Goal: Task Accomplishment & Management: Manage account settings

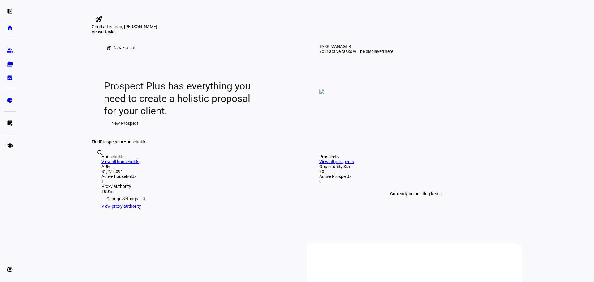
click at [52, 80] on eth-layout-page-content "rocket_launch Product Updates The latest features and improvements Powered by L…" at bounding box center [307, 141] width 574 height 282
click at [40, 93] on eth-layout-page-content "rocket_launch Product Updates The latest features and improvements Powered by L…" at bounding box center [307, 141] width 574 height 282
click at [66, 73] on eth-layout-page-content "rocket_launch Product Updates The latest features and improvements Powered by L…" at bounding box center [307, 141] width 574 height 282
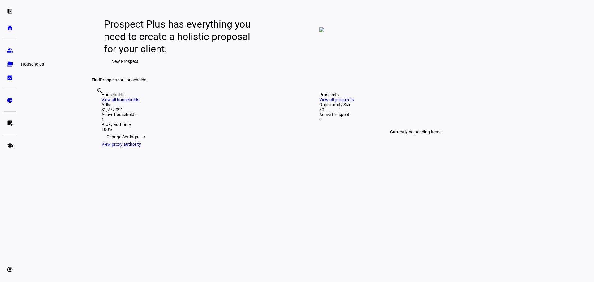
click at [7, 64] on eth-mat-symbol "folder_copy" at bounding box center [10, 64] width 6 height 6
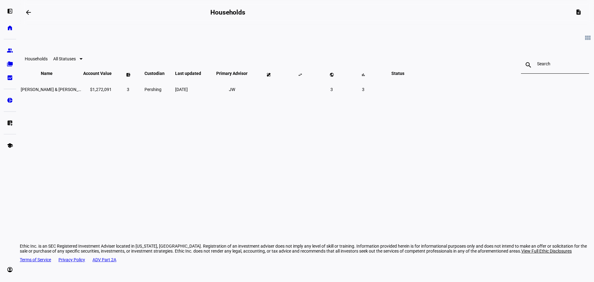
click at [133, 144] on div "view_module Households All Statuses search close Name keyboard_arrow_down keybo…" at bounding box center [307, 102] width 574 height 155
click at [160, 92] on span "[PERSON_NAME] & [PERSON_NAME] [PERSON_NAME] [PERSON_NAME]" at bounding box center [90, 89] width 139 height 5
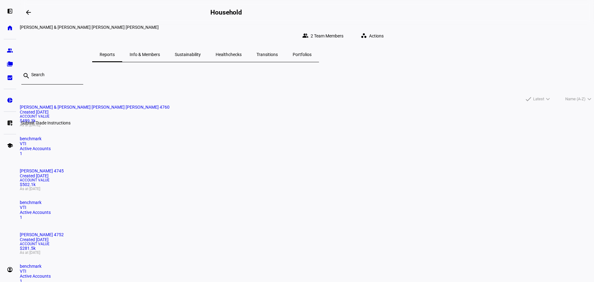
click at [8, 123] on eth-mat-symbol "list_alt_add" at bounding box center [10, 123] width 6 height 6
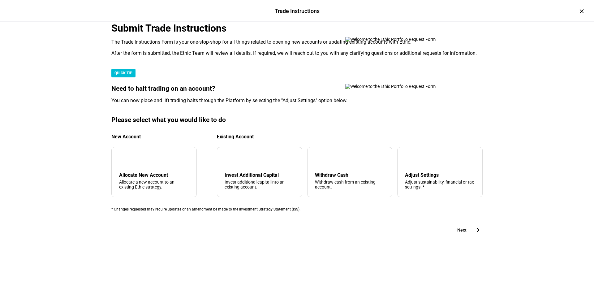
scroll to position [124, 0]
click at [402, 188] on div "tune Adjust Settings Adjust sustainability, financial or tax settings. *" at bounding box center [439, 172] width 85 height 50
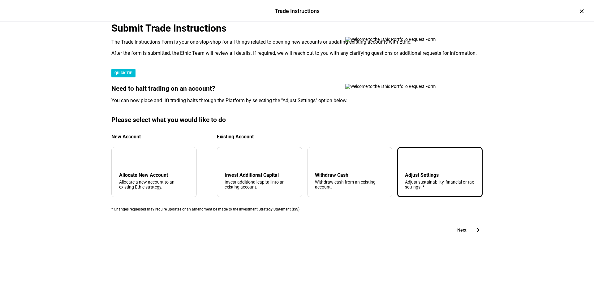
click at [477, 236] on span "east" at bounding box center [476, 230] width 12 height 12
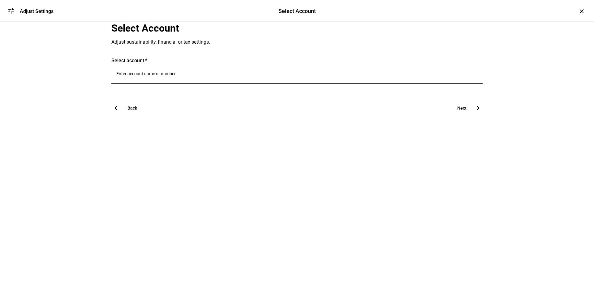
click at [163, 83] on div at bounding box center [296, 74] width 361 height 17
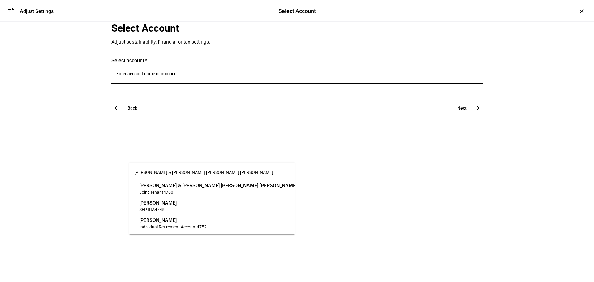
click at [165, 76] on input "Number" at bounding box center [296, 73] width 361 height 5
paste input "T27004745"
type input "T27004745"
click at [70, 159] on div "tune Adjust Settings Select Account Select Account Adjust Settings × Select Acc…" at bounding box center [297, 141] width 594 height 282
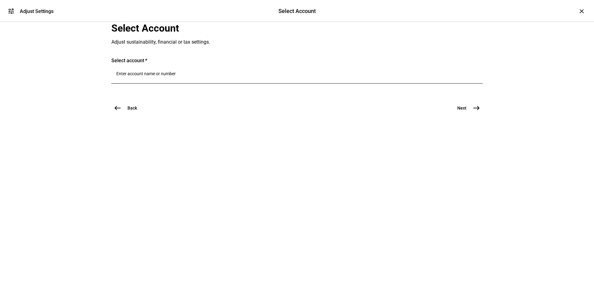
click at [161, 76] on input "Number" at bounding box center [296, 73] width 361 height 5
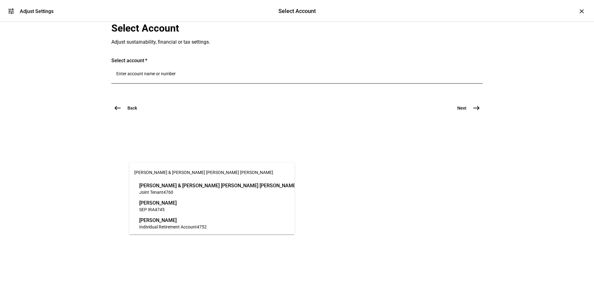
click at [177, 206] on span "SEP IRA 4745" at bounding box center [157, 209] width 37 height 6
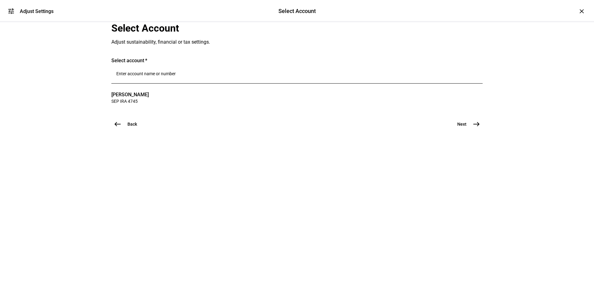
click at [171, 76] on input "Number" at bounding box center [296, 73] width 361 height 5
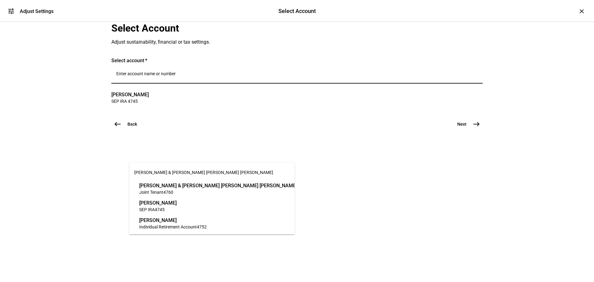
click at [60, 151] on div "tune Adjust Settings Select Account Select Account Adjust Settings × Select Acc…" at bounding box center [297, 141] width 594 height 282
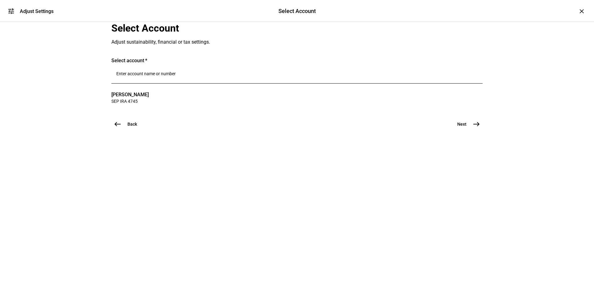
click at [164, 83] on div at bounding box center [296, 74] width 361 height 17
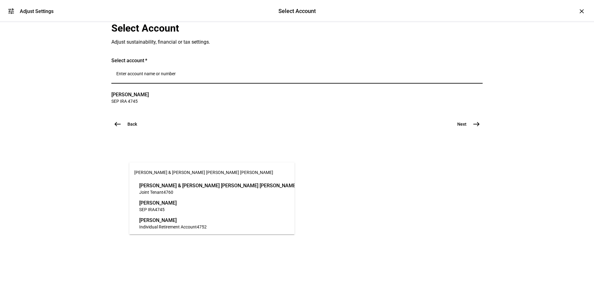
click at [191, 227] on span "Individual Retirement Account" at bounding box center [168, 226] width 58 height 5
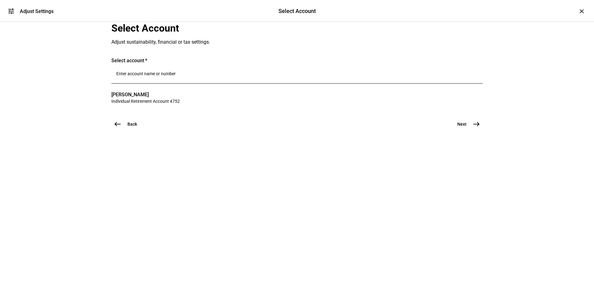
click at [175, 76] on input "Number" at bounding box center [296, 73] width 361 height 5
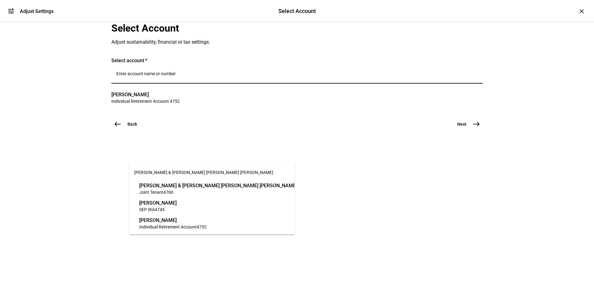
click at [177, 207] on span "SEP IRA 4745" at bounding box center [157, 209] width 37 height 6
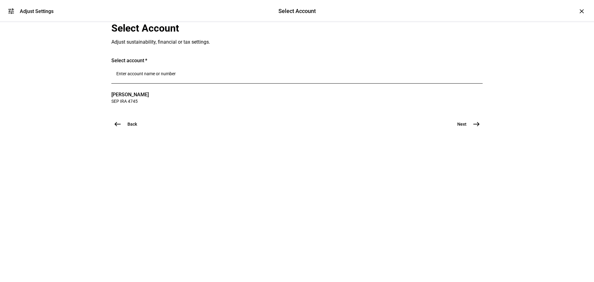
click at [475, 128] on mat-icon "east" at bounding box center [475, 123] width 7 height 7
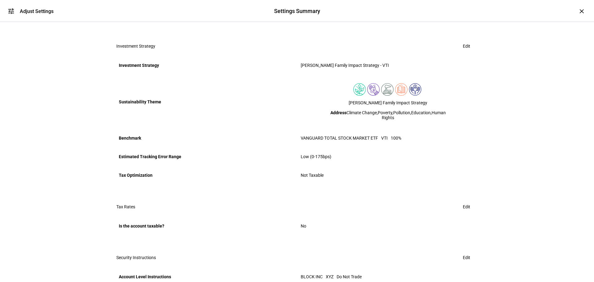
scroll to position [186, 0]
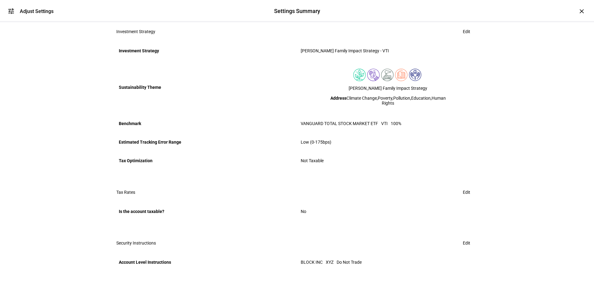
click at [463, 38] on span "Edit" at bounding box center [466, 31] width 7 height 12
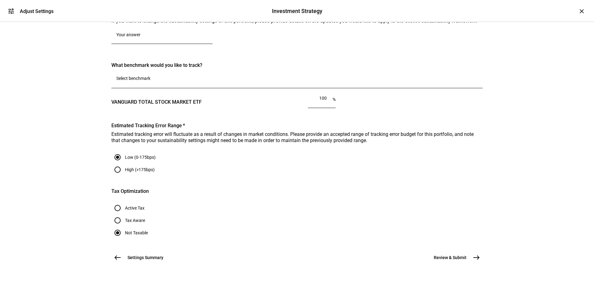
scroll to position [0, 0]
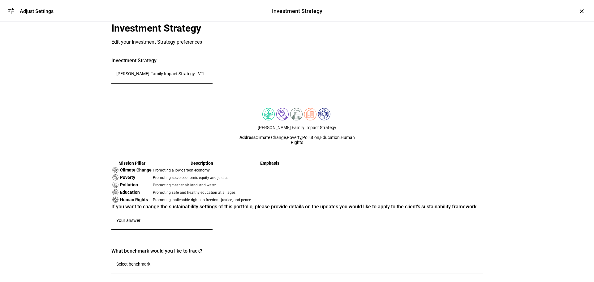
click at [164, 76] on input "[PERSON_NAME] Family Impact Strategy - VTI" at bounding box center [161, 73] width 91 height 5
click at [207, 76] on input "[PERSON_NAME] Family Impact Strategy - VTI" at bounding box center [161, 73] width 91 height 5
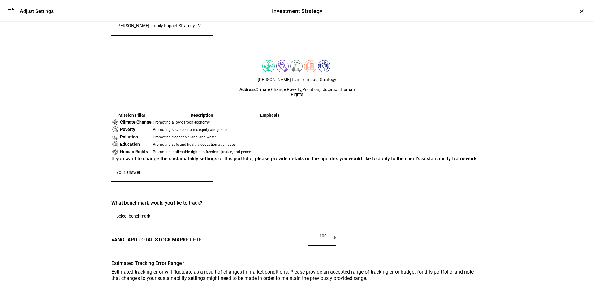
scroll to position [62, 0]
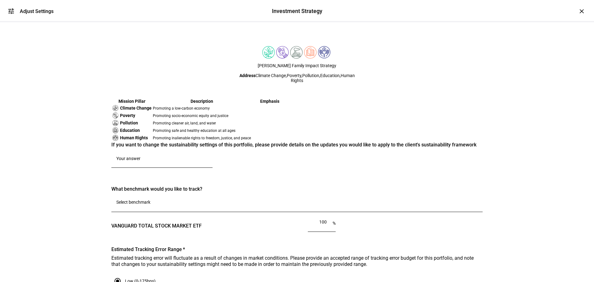
click at [145, 14] on input "[PERSON_NAME] Family Impact Strategy - VTI" at bounding box center [161, 11] width 91 height 5
click at [151, 28] on mat-card "Investment Strategy Stegall Family Impact Strategy - VTI" at bounding box center [296, 12] width 371 height 32
click at [152, 14] on input "[PERSON_NAME] Family Impact Strategy - VTI" at bounding box center [161, 11] width 91 height 5
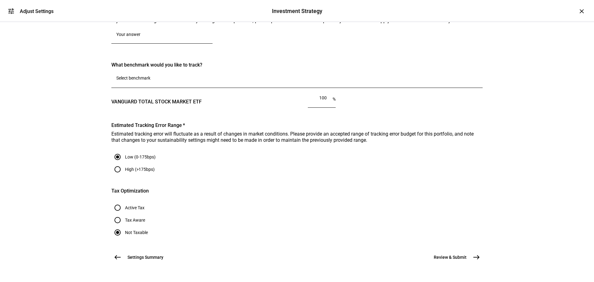
scroll to position [309, 0]
click at [180, 80] on input "Number" at bounding box center [296, 77] width 361 height 5
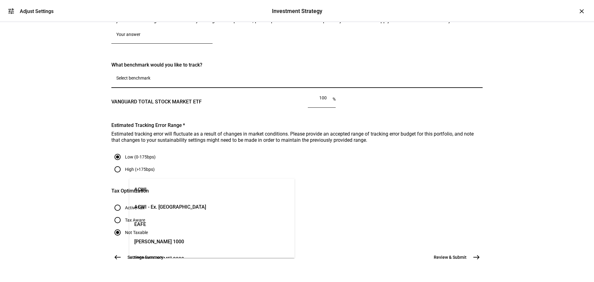
click at [66, 172] on div "tune Adjust Settings Investment Strategy Investment Strategy Adjust Settings × …" at bounding box center [297, 141] width 594 height 282
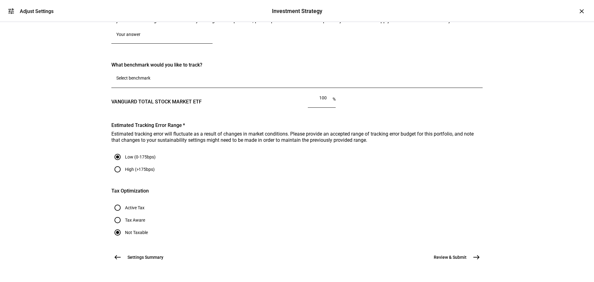
scroll to position [525, 0]
click at [118, 253] on mat-icon "west" at bounding box center [117, 256] width 7 height 7
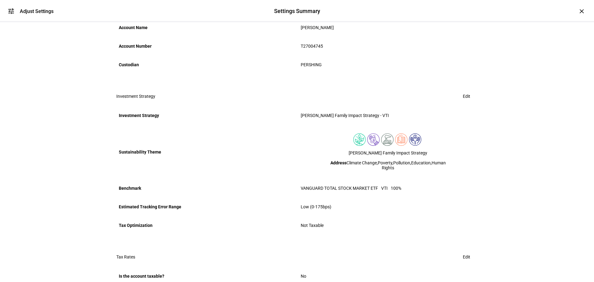
scroll to position [82, 0]
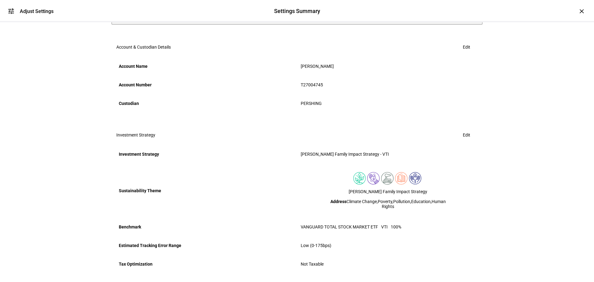
click at [443, 19] on span "View Request" at bounding box center [456, 12] width 27 height 12
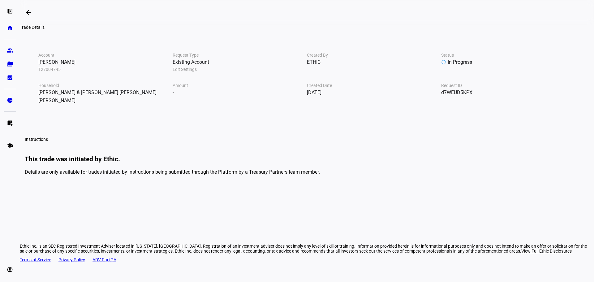
click at [373, 163] on h3 "This trade was initiated by Ethic." at bounding box center [307, 158] width 564 height 7
click at [27, 11] on mat-icon "arrow_backwards" at bounding box center [28, 12] width 7 height 7
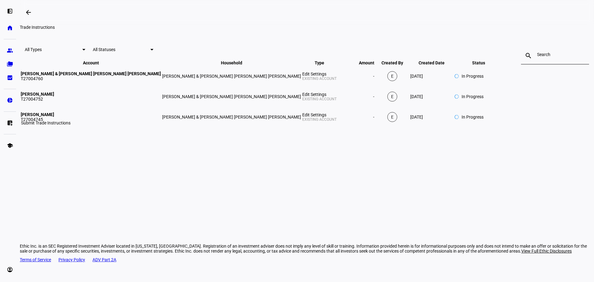
click at [13, 125] on eth-mat-symbol "list_alt_add" at bounding box center [10, 123] width 6 height 6
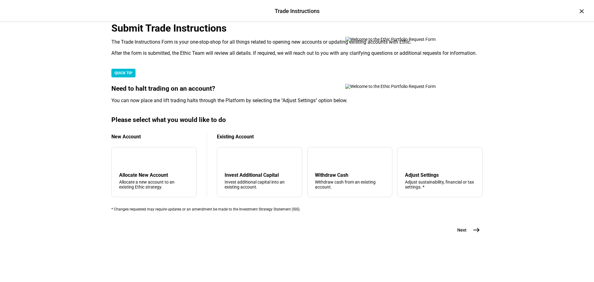
drag, startPoint x: 62, startPoint y: 126, endPoint x: 65, endPoint y: 124, distance: 3.5
click at [62, 126] on div "Trade Instructions Trade Instructions × Submit Trade Instructions The Trade Ins…" at bounding box center [297, 141] width 594 height 282
click at [409, 181] on div "Adjust sustainability, financial or tax settings. *" at bounding box center [440, 184] width 70 height 10
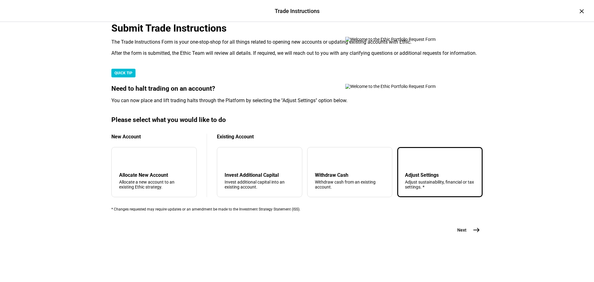
scroll to position [0, 0]
click at [579, 11] on div "×" at bounding box center [581, 11] width 10 height 10
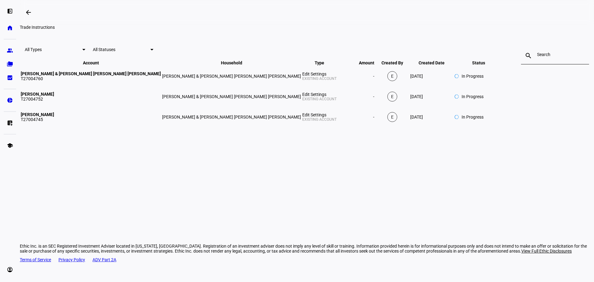
drag, startPoint x: 61, startPoint y: 116, endPoint x: 131, endPoint y: 84, distance: 76.9
click at [62, 115] on div "All Types All Statuses search close Account Household Type Amount Created By Cr…" at bounding box center [307, 84] width 574 height 88
drag, startPoint x: 178, startPoint y: 34, endPoint x: 202, endPoint y: 31, distance: 24.0
click at [178, 30] on div "Trade Instructions" at bounding box center [205, 27] width 371 height 5
click at [202, 30] on div "Trade Instructions" at bounding box center [205, 27] width 371 height 5
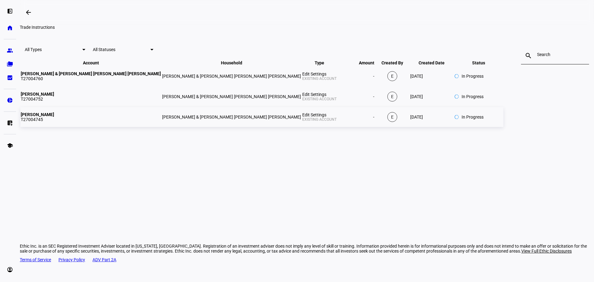
click at [258, 127] on td "[PERSON_NAME] & [PERSON_NAME] [PERSON_NAME] [PERSON_NAME]" at bounding box center [231, 117] width 139 height 20
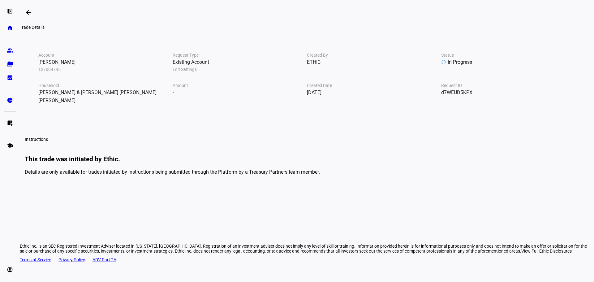
click at [208, 163] on h3 "This trade was initiated by Ethic." at bounding box center [307, 158] width 564 height 7
drag, startPoint x: 233, startPoint y: 196, endPoint x: 173, endPoint y: 194, distance: 59.4
click at [173, 163] on h3 "This trade was initiated by Ethic." at bounding box center [307, 158] width 564 height 7
click at [267, 180] on mat-card-content "This trade was initiated by Ethic. Details are only available for trades initia…" at bounding box center [307, 164] width 574 height 31
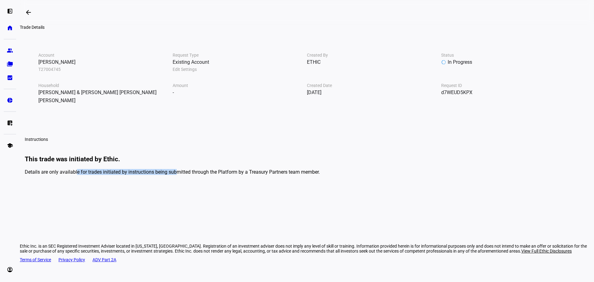
drag, startPoint x: 184, startPoint y: 211, endPoint x: 284, endPoint y: 211, distance: 99.9
click at [284, 180] on mat-card-content "This trade was initiated by Ethic. Details are only available for trades initia…" at bounding box center [307, 164] width 574 height 31
click at [165, 105] on div "[PERSON_NAME] & [PERSON_NAME] [PERSON_NAME] [PERSON_NAME]" at bounding box center [105, 96] width 134 height 16
click at [169, 72] on div "T27004745" at bounding box center [105, 69] width 134 height 6
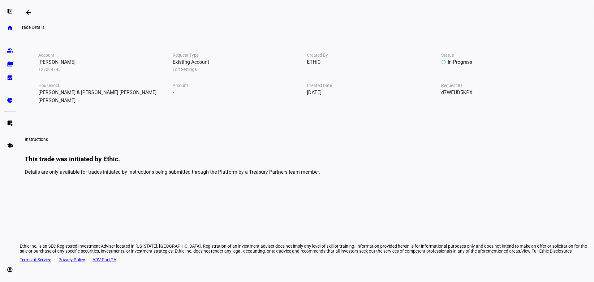
click at [254, 66] on div "Existing Account" at bounding box center [240, 62] width 134 height 8
click at [239, 66] on div "Existing Account" at bounding box center [240, 62] width 134 height 8
click at [237, 72] on div "Edit Settings" at bounding box center [240, 69] width 134 height 6
drag, startPoint x: 246, startPoint y: 96, endPoint x: 229, endPoint y: 96, distance: 16.4
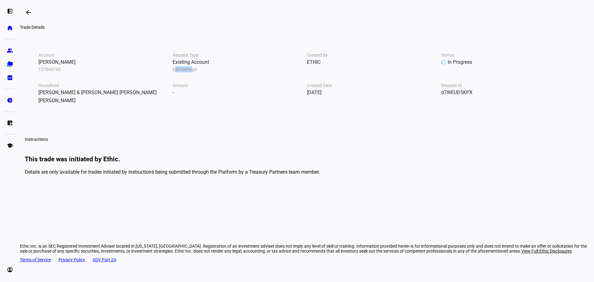
click at [229, 72] on div "Edit Settings" at bounding box center [240, 69] width 134 height 6
click at [441, 96] on div "d7WEUD5KPX" at bounding box center [508, 92] width 134 height 8
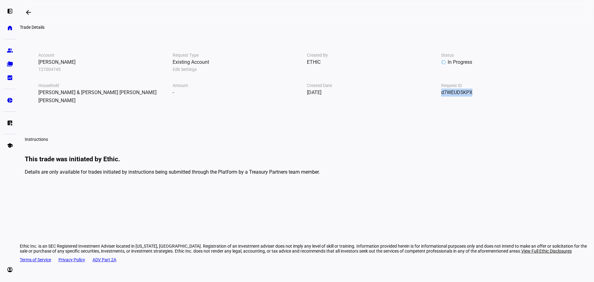
copy div "d7WEUD5KPX"
click at [25, 12] on span at bounding box center [28, 12] width 15 height 15
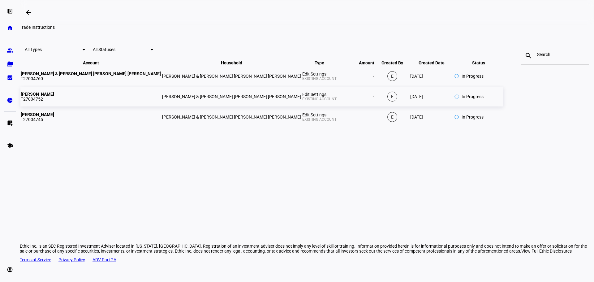
click at [161, 106] on td "Jessica T27004752" at bounding box center [90, 97] width 141 height 20
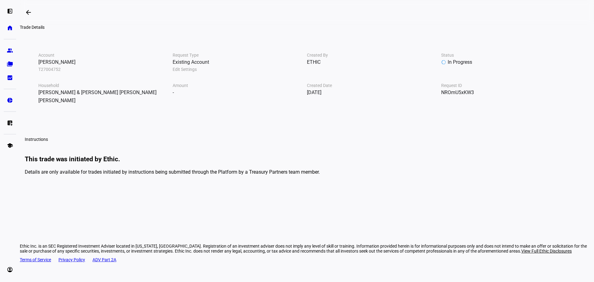
click at [441, 96] on div "NROmU5xKW3" at bounding box center [508, 92] width 134 height 8
copy div "NROmU5xKW3"
click at [30, 15] on mat-icon "arrow_backwards" at bounding box center [28, 12] width 7 height 7
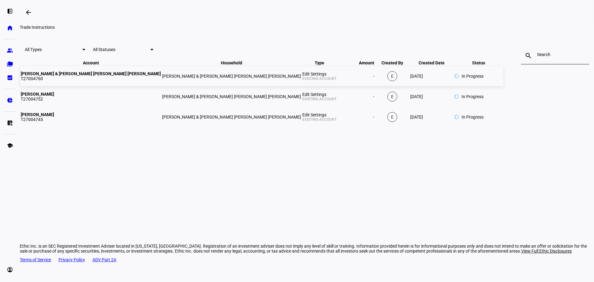
click at [149, 76] on strong "[PERSON_NAME] & [PERSON_NAME] [PERSON_NAME] [PERSON_NAME]" at bounding box center [91, 73] width 140 height 5
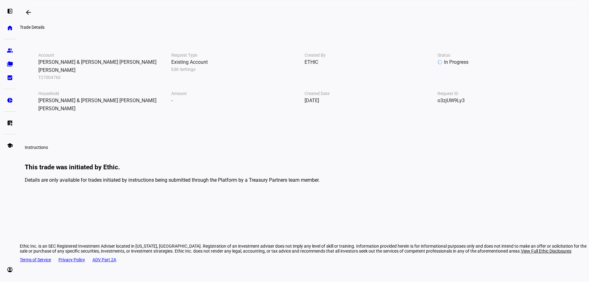
click at [438, 105] on div "o3zjUW9Ly3" at bounding box center [504, 100] width 133 height 8
copy div "o3zjUW9Ly3"
drag, startPoint x: 97, startPoint y: 64, endPoint x: 21, endPoint y: 11, distance: 92.6
click at [93, 62] on div "Account Brian & Jessica Ann Brian Stegall Jessica Ann Berta T27004760 Request T…" at bounding box center [304, 114] width 569 height 148
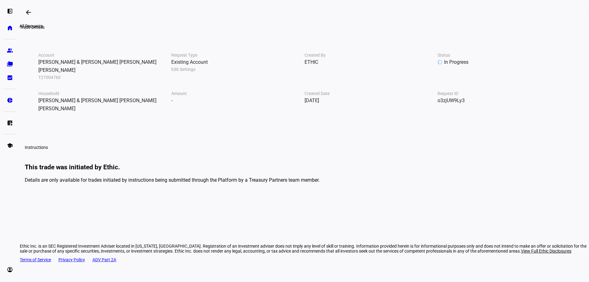
click at [27, 14] on mat-icon "arrow_backwards" at bounding box center [28, 12] width 7 height 7
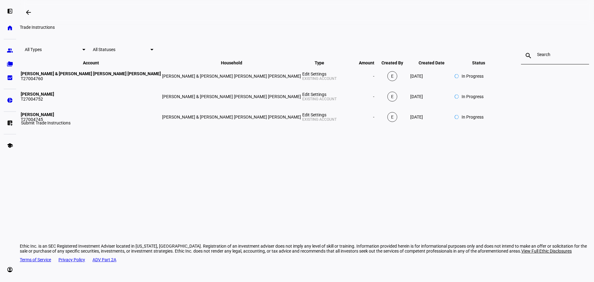
click at [8, 122] on eth-mat-symbol "list_alt_add" at bounding box center [10, 123] width 6 height 6
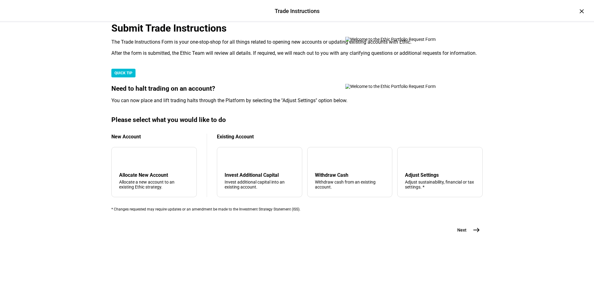
scroll to position [150, 0]
click at [466, 170] on mat-card "Please select what you would like to do New Account add Allocate New Account Al…" at bounding box center [296, 163] width 371 height 95
click at [426, 172] on div "Adjust Settings" at bounding box center [440, 175] width 70 height 6
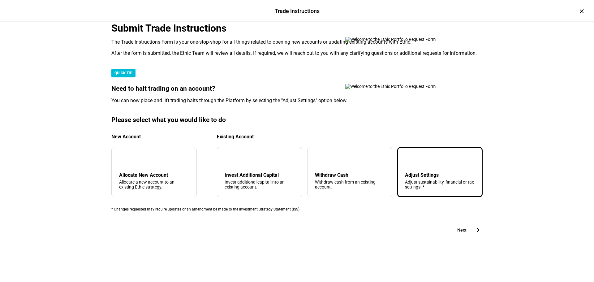
click at [472, 233] on mat-icon "east" at bounding box center [475, 229] width 7 height 7
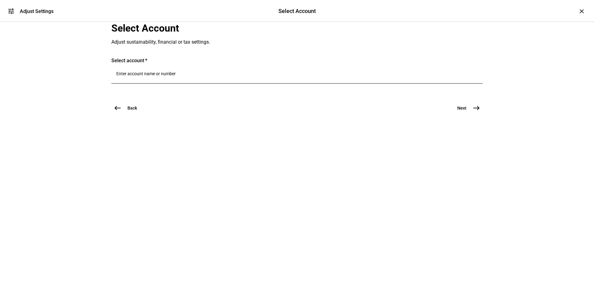
scroll to position [0, 0]
click at [166, 76] on input "Number" at bounding box center [296, 73] width 361 height 5
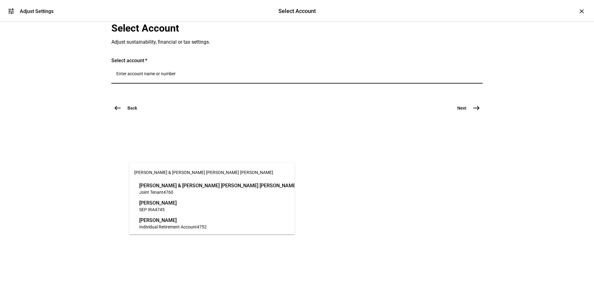
click at [173, 206] on span "SEP IRA 4745" at bounding box center [157, 209] width 37 height 6
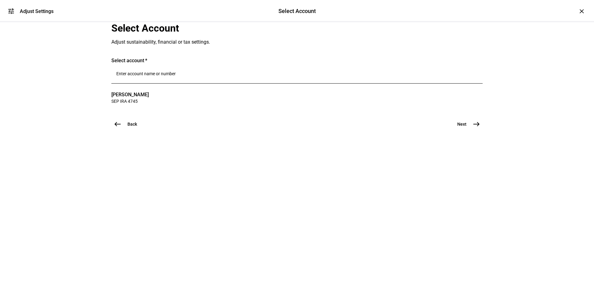
click at [476, 128] on mat-icon "east" at bounding box center [475, 123] width 7 height 7
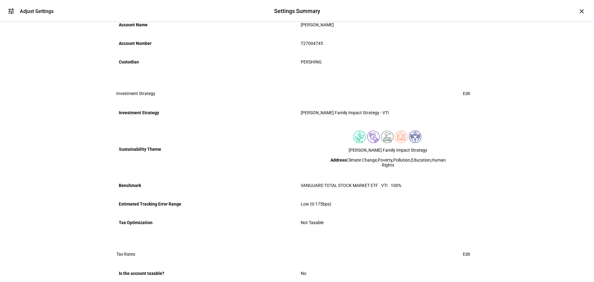
scroll to position [186, 0]
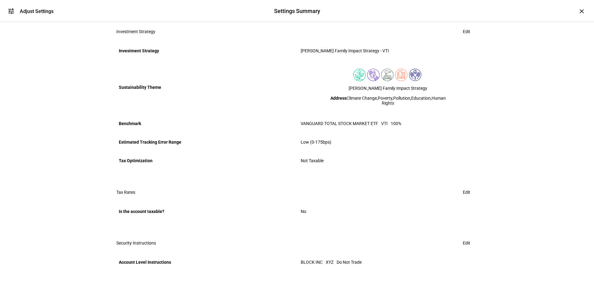
click at [465, 38] on span at bounding box center [466, 31] width 22 height 12
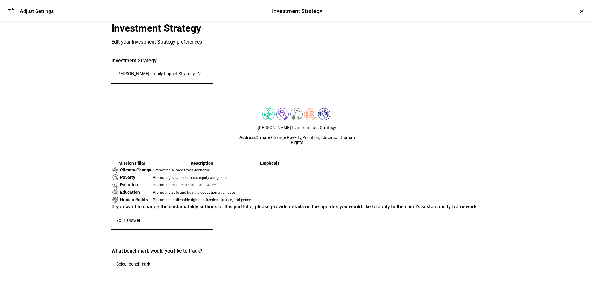
click at [174, 76] on input "[PERSON_NAME] Family Impact Strategy - VTI" at bounding box center [161, 73] width 91 height 5
drag, startPoint x: 209, startPoint y: 153, endPoint x: 179, endPoint y: 153, distance: 30.0
click at [179, 76] on input "[PERSON_NAME] Family Impact Strategy - VTI" at bounding box center [161, 73] width 91 height 5
click at [205, 76] on input "[PERSON_NAME] Family Impact Strategy - VTI" at bounding box center [161, 73] width 91 height 5
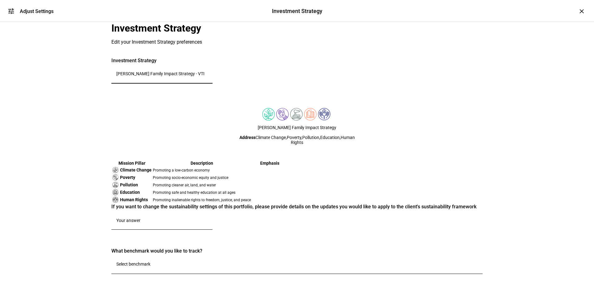
drag, startPoint x: 198, startPoint y: 153, endPoint x: 195, endPoint y: 153, distance: 3.4
click at [195, 76] on input "[PERSON_NAME] Family Impact Strategy - VTI" at bounding box center [161, 73] width 91 height 5
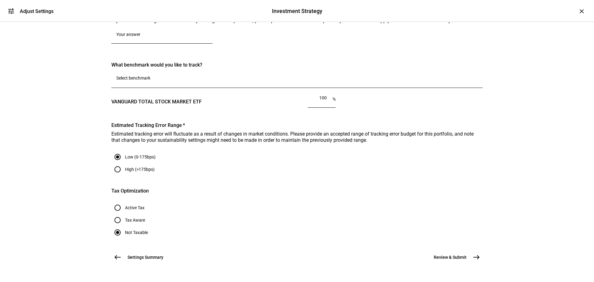
scroll to position [247, 0]
click at [164, 37] on textarea at bounding box center [161, 34] width 91 height 6
click at [178, 24] on div "If you want to change the sustainability settings of this portfolio, please pro…" at bounding box center [296, 21] width 371 height 6
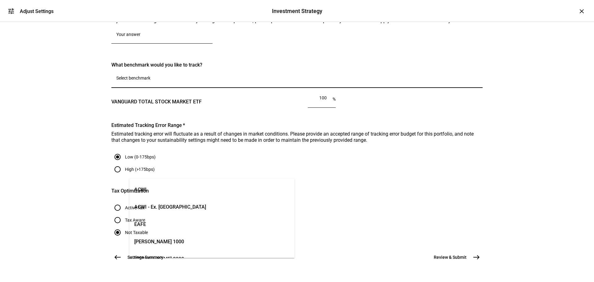
click at [158, 80] on input "Number" at bounding box center [296, 77] width 361 height 5
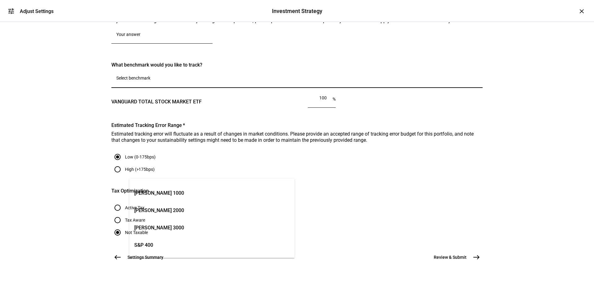
scroll to position [64, 0]
click at [153, 249] on span "S&P 500" at bounding box center [143, 246] width 19 height 7
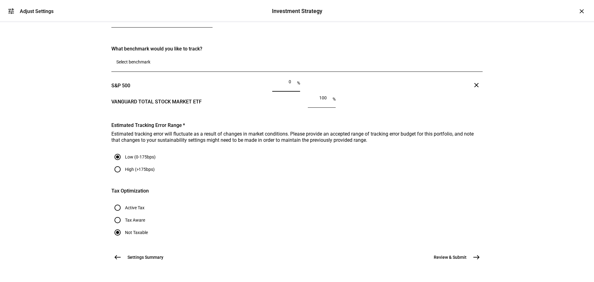
click at [277, 84] on input "0" at bounding box center [286, 81] width 19 height 5
drag, startPoint x: 213, startPoint y: 189, endPoint x: 221, endPoint y: 190, distance: 8.8
click at [277, 84] on input "0" at bounding box center [286, 81] width 19 height 5
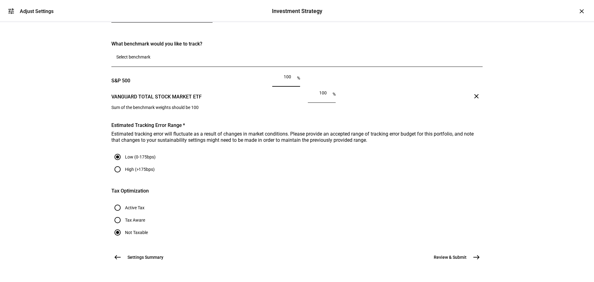
type input "100"
drag, startPoint x: 244, startPoint y: 204, endPoint x: 258, endPoint y: 203, distance: 13.4
click at [313, 103] on div "100 %" at bounding box center [324, 93] width 23 height 17
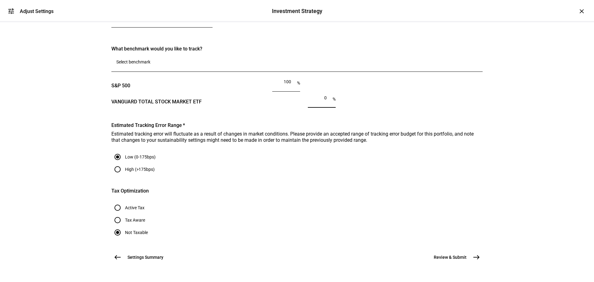
type input "0"
click at [190, 64] on input "Number" at bounding box center [296, 61] width 361 height 5
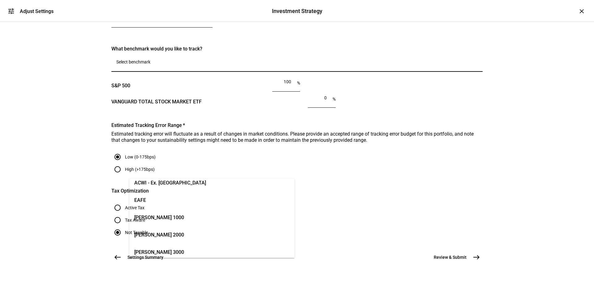
scroll to position [0, 0]
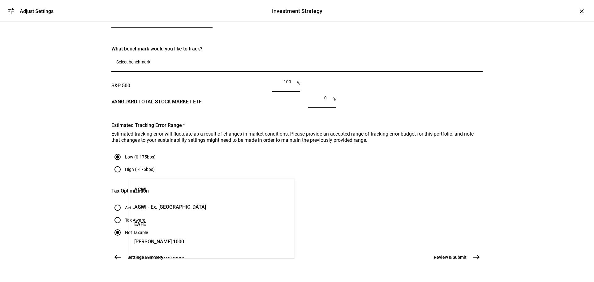
click at [45, 204] on div "tune Adjust Settings Investment Strategy Investment Strategy Adjust Settings × …" at bounding box center [297, 141] width 594 height 282
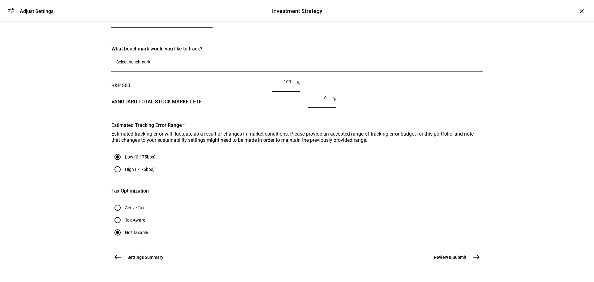
scroll to position [371, 0]
click at [472, 105] on mat-icon "clear" at bounding box center [475, 100] width 7 height 7
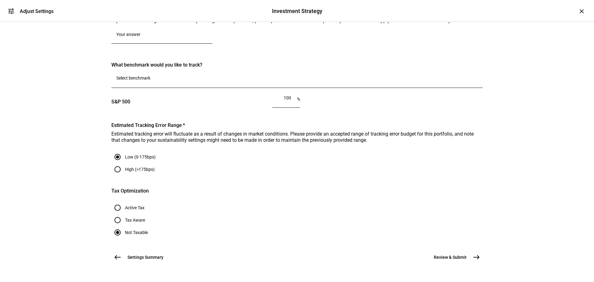
scroll to position [525, 0]
click at [474, 253] on mat-icon "east" at bounding box center [475, 256] width 7 height 7
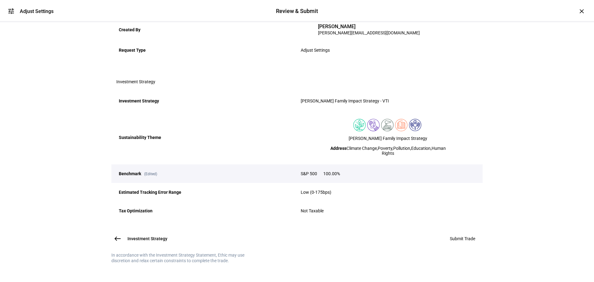
scroll to position [0, 0]
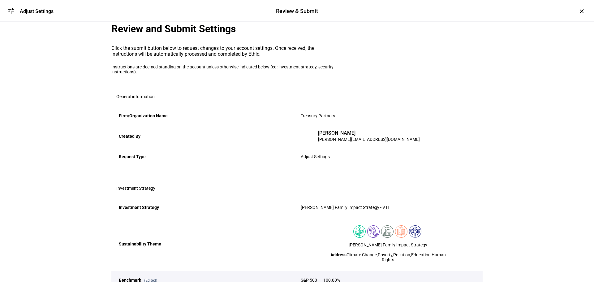
click at [77, 121] on div "tune Adjust Settings Review & Submit Review & Submit Adjust Settings × Review a…" at bounding box center [297, 141] width 594 height 282
click at [178, 35] on div "Review and Submit Settings" at bounding box center [296, 28] width 371 height 13
drag, startPoint x: 259, startPoint y: 67, endPoint x: 128, endPoint y: 66, distance: 131.4
click at [128, 66] on mat-card "Review and Submit Settings Click the submit button below to request changes to …" at bounding box center [296, 48] width 371 height 52
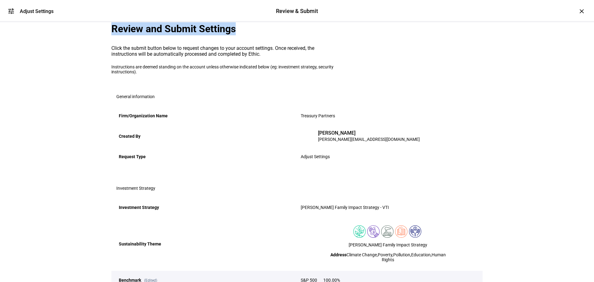
drag, startPoint x: 130, startPoint y: 66, endPoint x: 258, endPoint y: 67, distance: 127.7
click at [258, 35] on div "Review and Submit Settings" at bounding box center [296, 28] width 371 height 13
drag, startPoint x: 240, startPoint y: 68, endPoint x: 128, endPoint y: 63, distance: 112.3
click at [128, 63] on mat-card "Review and Submit Settings Click the submit button below to request changes to …" at bounding box center [296, 48] width 371 height 52
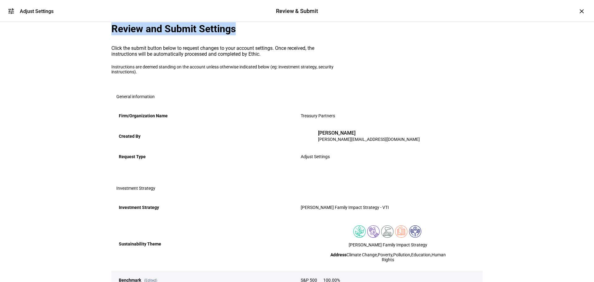
click at [128, 63] on mat-card "Review and Submit Settings Click the submit button below to request changes to …" at bounding box center [296, 48] width 371 height 52
drag, startPoint x: 130, startPoint y: 66, endPoint x: 256, endPoint y: 69, distance: 125.6
click at [256, 35] on div "Review and Submit Settings" at bounding box center [296, 28] width 371 height 13
drag, startPoint x: 252, startPoint y: 69, endPoint x: 129, endPoint y: 66, distance: 123.1
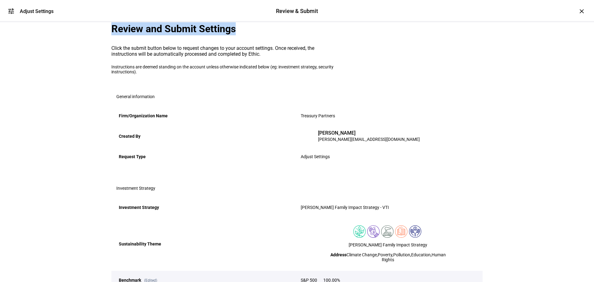
click at [129, 35] on div "Review and Submit Settings" at bounding box center [296, 28] width 371 height 13
drag, startPoint x: 130, startPoint y: 64, endPoint x: 252, endPoint y: 64, distance: 121.8
click at [252, 35] on div "Review and Submit Settings" at bounding box center [296, 28] width 371 height 13
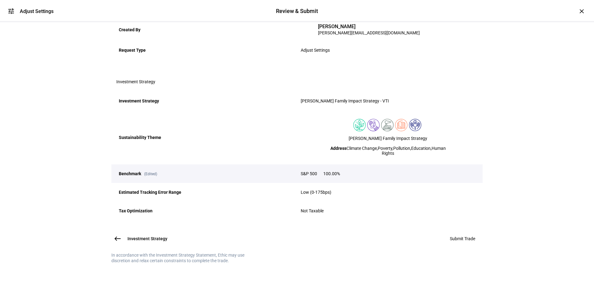
scroll to position [186, 0]
click at [65, 143] on div "tune Adjust Settings Review & Submit Review & Submit Adjust Settings × Review a…" at bounding box center [297, 141] width 594 height 282
click at [127, 235] on span "Investment Strategy" at bounding box center [147, 238] width 40 height 6
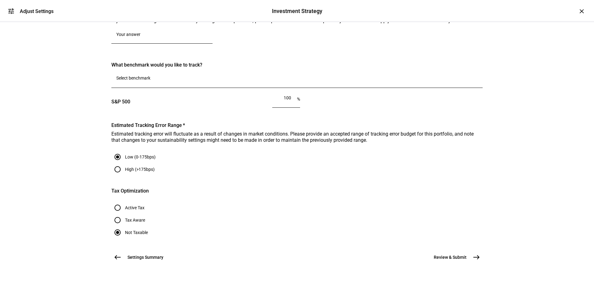
scroll to position [0, 0]
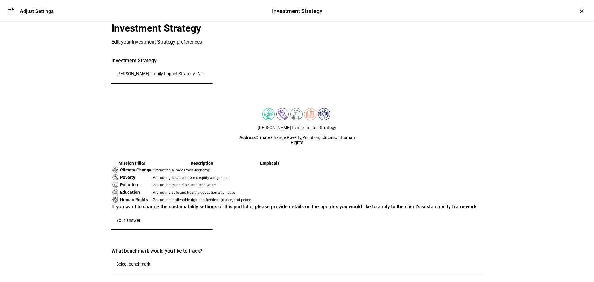
click at [198, 76] on input "[PERSON_NAME] Family Impact Strategy - VTI" at bounding box center [161, 73] width 91 height 5
click at [207, 76] on input "[PERSON_NAME] Family Impact Strategy - VTI" at bounding box center [161, 73] width 91 height 5
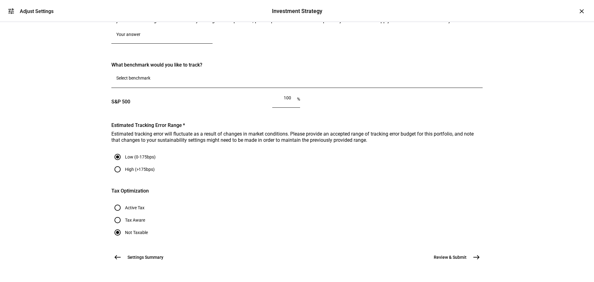
scroll to position [525, 0]
click at [114, 253] on mat-icon "west" at bounding box center [117, 256] width 7 height 7
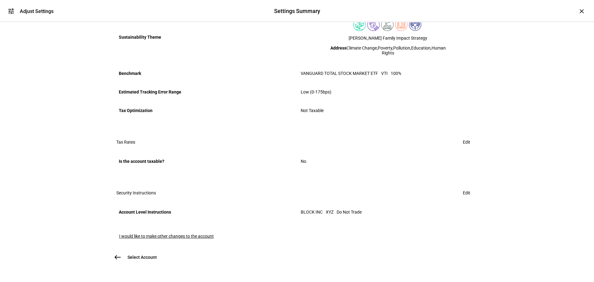
scroll to position [0, 0]
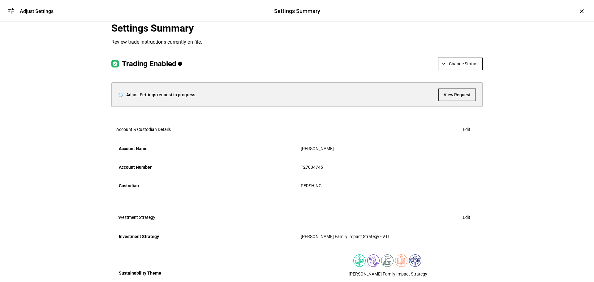
click at [445, 71] on span at bounding box center [460, 63] width 44 height 15
click at [338, 118] on div at bounding box center [297, 141] width 594 height 282
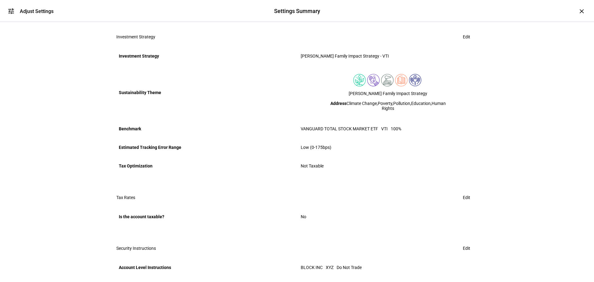
scroll to position [330, 0]
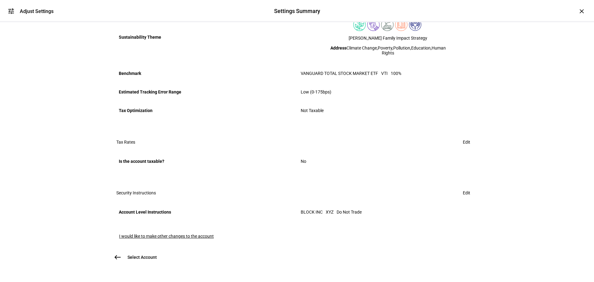
click at [152, 233] on span "I would like to make other changes to the account" at bounding box center [166, 235] width 95 height 5
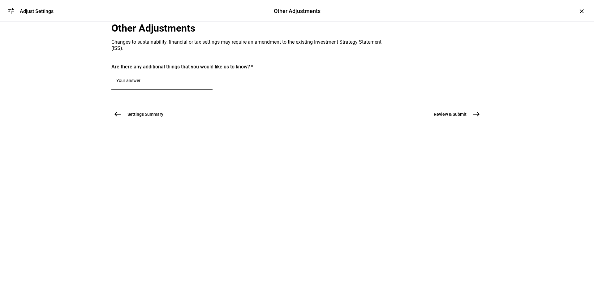
scroll to position [0, 0]
click at [165, 83] on textarea at bounding box center [161, 80] width 91 height 6
click at [193, 90] on div at bounding box center [161, 80] width 91 height 17
paste textarea "would like to update the benchmark to be SPY"
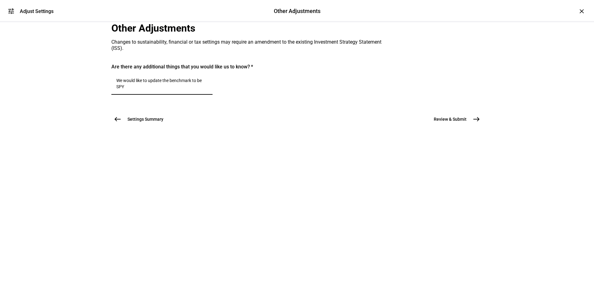
type textarea "We would like to update the benchmark to be SPY"
click at [96, 159] on div "tune Adjust Settings Other Adjustments Other Adjustments Adjust Settings × Othe…" at bounding box center [297, 141] width 594 height 282
click at [474, 123] on mat-icon "east" at bounding box center [475, 118] width 7 height 7
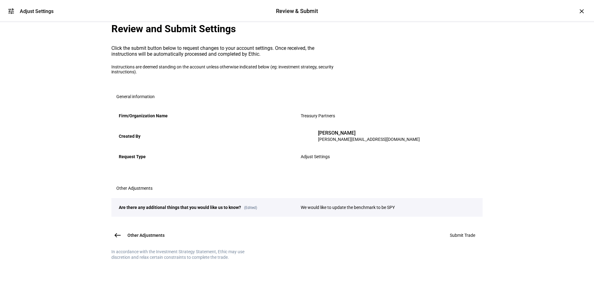
scroll to position [77, 0]
click at [517, 99] on div "tune Adjust Settings Review & Submit Review & Submit Adjust Settings × Review a…" at bounding box center [297, 141] width 594 height 282
click at [117, 231] on mat-icon "west" at bounding box center [117, 234] width 7 height 7
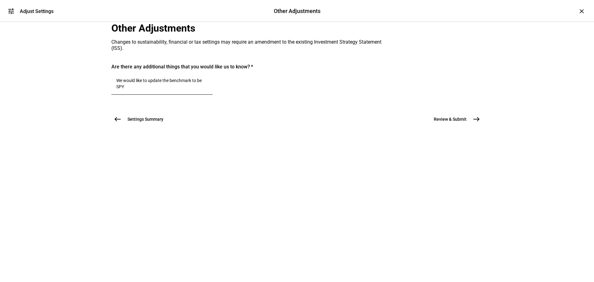
click at [114, 123] on mat-icon "west" at bounding box center [117, 118] width 7 height 7
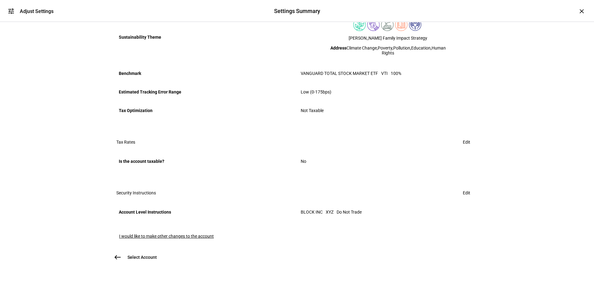
scroll to position [330, 0]
click at [114, 253] on mat-icon "west" at bounding box center [117, 256] width 7 height 7
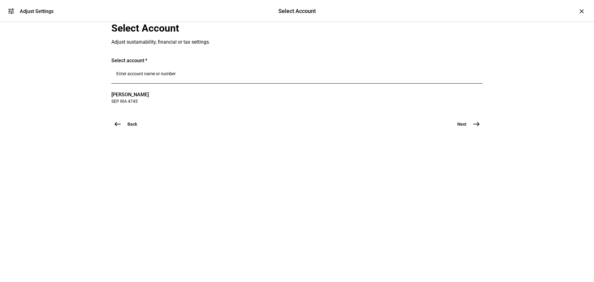
scroll to position [0, 0]
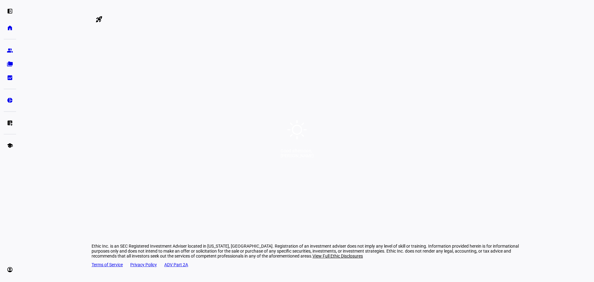
click at [144, 141] on div "Good afternoon, [PERSON_NAME]" at bounding box center [297, 141] width 594 height 282
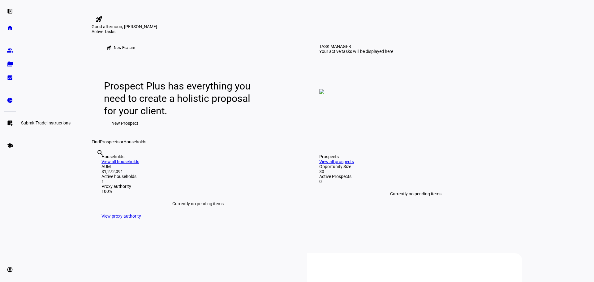
click at [9, 123] on eth-mat-symbol "list_alt_add" at bounding box center [10, 123] width 6 height 6
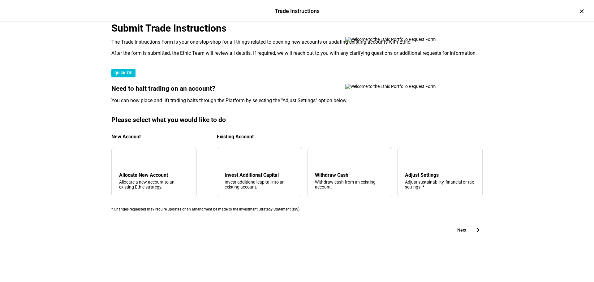
scroll to position [150, 0]
click at [405, 179] on div "Adjust sustainability, financial or tax settings. *" at bounding box center [440, 184] width 70 height 10
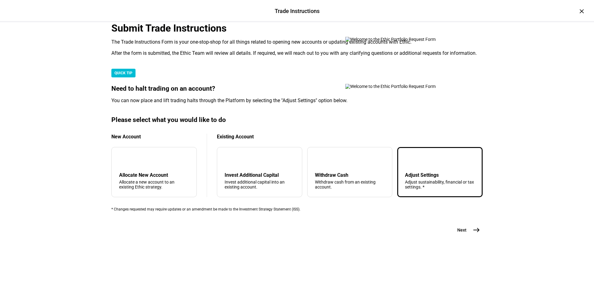
click at [474, 233] on mat-icon "east" at bounding box center [475, 229] width 7 height 7
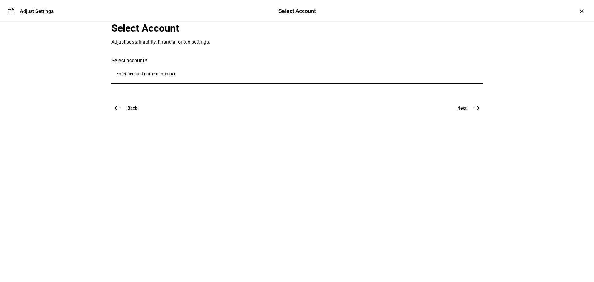
scroll to position [0, 0]
click at [185, 76] on input "Number" at bounding box center [296, 73] width 361 height 5
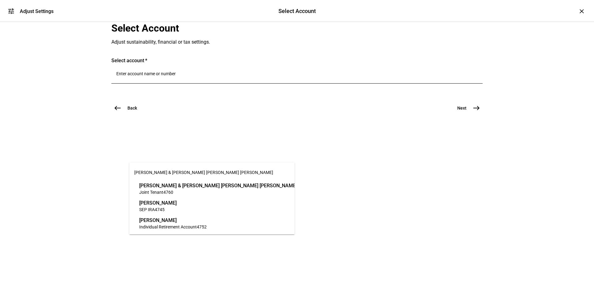
click at [163, 207] on span "4745" at bounding box center [160, 209] width 10 height 5
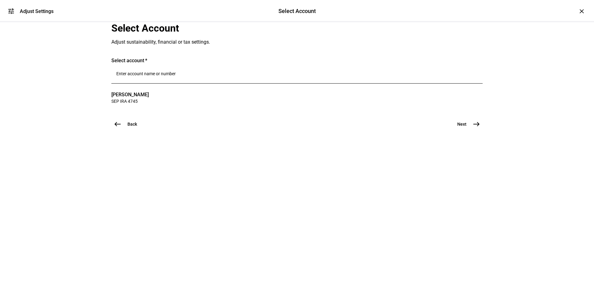
click at [173, 76] on input "Number" at bounding box center [296, 73] width 361 height 5
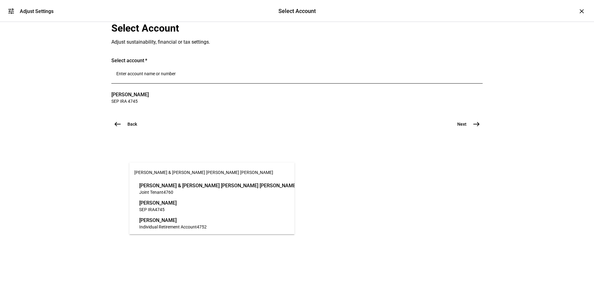
click at [169, 190] on span "4760" at bounding box center [168, 192] width 10 height 5
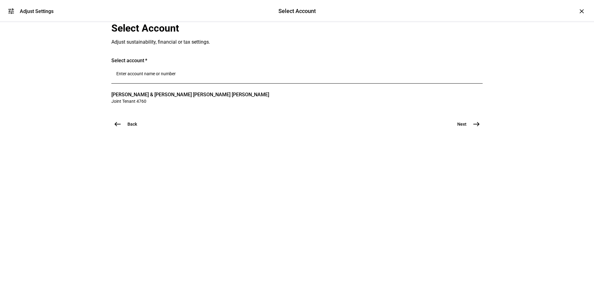
click at [473, 128] on mat-icon "east" at bounding box center [475, 123] width 7 height 7
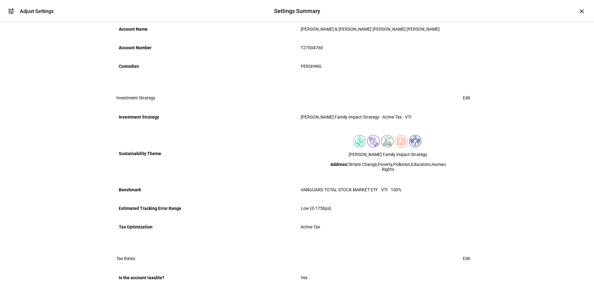
scroll to position [181, 0]
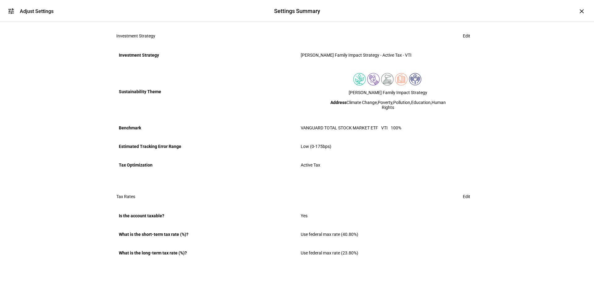
click at [463, 42] on span "Edit" at bounding box center [466, 36] width 7 height 12
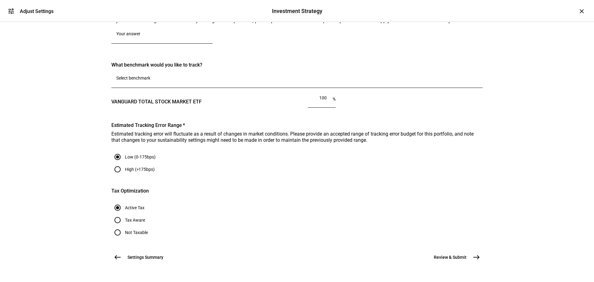
scroll to position [525, 0]
click at [120, 251] on span "west" at bounding box center [117, 257] width 12 height 12
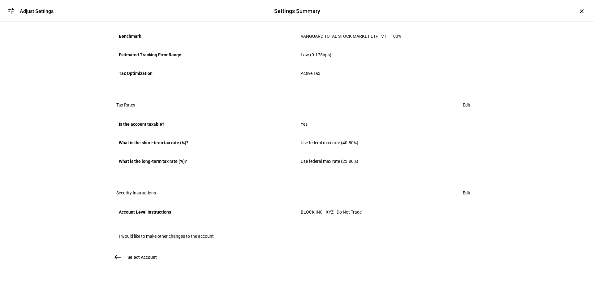
scroll to position [367, 0]
click at [177, 219] on div "Settings Summary Review trade instructions currently on file. check_circle Trad…" at bounding box center [296, 7] width 371 height 514
click at [177, 233] on span "I would like to make other changes to the account" at bounding box center [166, 235] width 95 height 5
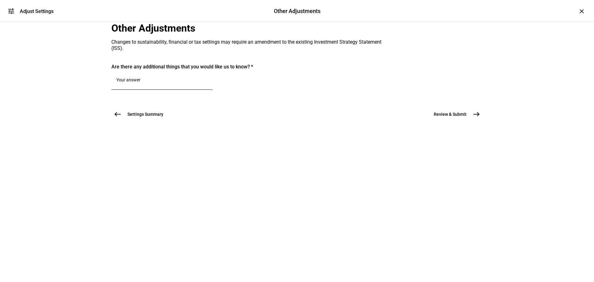
scroll to position [0, 0]
click at [176, 85] on textarea at bounding box center [161, 80] width 91 height 7
paste textarea "would like to update the benchmark to be SPY"
click at [136, 85] on textarea "would like to update the benchmark to be SPY" at bounding box center [161, 80] width 91 height 7
click at [132, 90] on div "would like to update the benchmark to be SPY" at bounding box center [161, 80] width 101 height 17
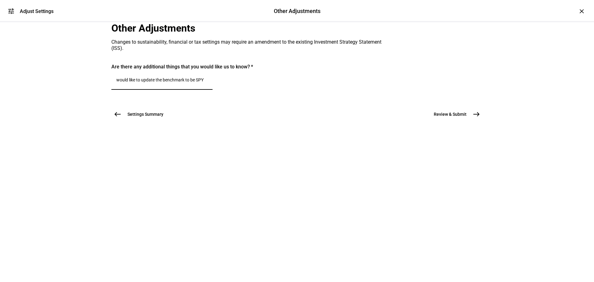
click at [135, 85] on textarea "would like to update the benchmark to be SPY" at bounding box center [161, 80] width 91 height 7
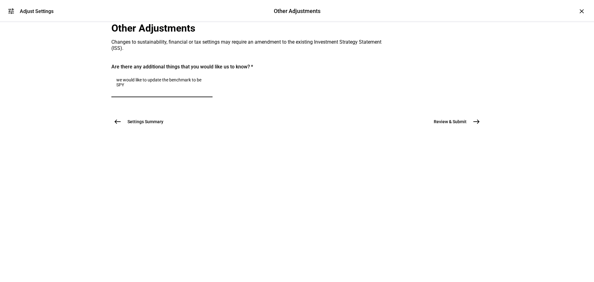
click at [162, 92] on textarea "we would like to update the benchmark to be SPY" at bounding box center [161, 84] width 91 height 15
click at [173, 92] on textarea "we would like to update the benchmark to be SPY" at bounding box center [161, 84] width 91 height 15
click at [153, 92] on textarea "we would like to update the benchmark to be SPY" at bounding box center [161, 84] width 91 height 15
click at [160, 92] on textarea "we would like to update the benchmark to be SPY" at bounding box center [161, 84] width 91 height 15
drag, startPoint x: 173, startPoint y: 162, endPoint x: 186, endPoint y: 157, distance: 13.7
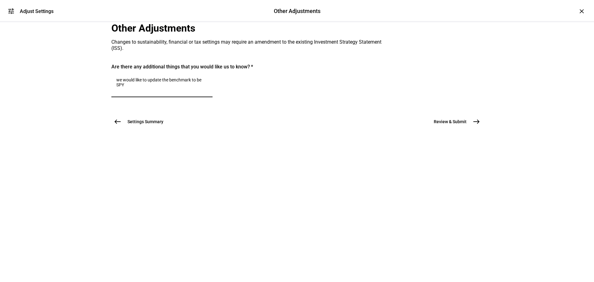
click at [173, 92] on textarea "we would like to update the benchmark to be SPY" at bounding box center [161, 84] width 91 height 15
click at [186, 92] on textarea "we would like to update the benchmark to be SPY" at bounding box center [161, 84] width 91 height 15
click at [178, 92] on textarea "we would like to update the benchmark to be SPY" at bounding box center [161, 84] width 91 height 15
click at [150, 92] on textarea "we would like to update the benchmark to be SPY" at bounding box center [161, 84] width 91 height 15
click at [137, 92] on textarea "we would like to update the benchmark to be SPY" at bounding box center [161, 84] width 91 height 15
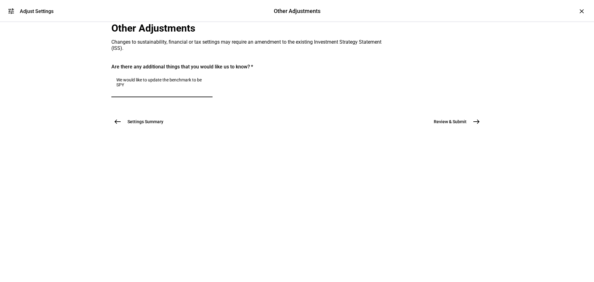
type textarea "We would like to update the benchmark to be SPY"
drag, startPoint x: 143, startPoint y: 174, endPoint x: 147, endPoint y: 170, distance: 5.5
click at [144, 97] on div "We would like to update the benchmark to be SPY" at bounding box center [161, 84] width 91 height 25
click at [150, 92] on textarea "We would like to update the benchmark to be SPY" at bounding box center [161, 84] width 91 height 15
drag, startPoint x: 150, startPoint y: 167, endPoint x: 126, endPoint y: 156, distance: 26.4
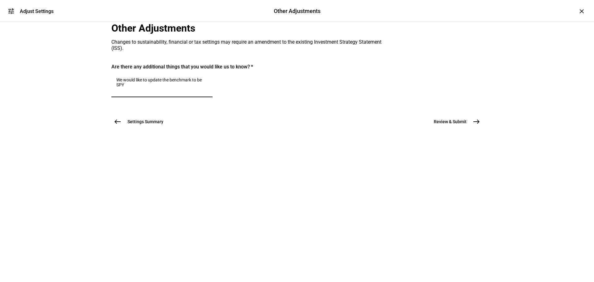
click at [126, 103] on mat-card "Are there any additional things that you would like us to know? We would like t…" at bounding box center [296, 83] width 371 height 39
click at [151, 92] on textarea "We would like to update the benchmark to be SPY" at bounding box center [161, 84] width 91 height 15
drag, startPoint x: 149, startPoint y: 167, endPoint x: 134, endPoint y: 158, distance: 18.0
click at [134, 97] on div "We would like to update the benchmark to be SPY" at bounding box center [161, 84] width 101 height 25
click at [142, 92] on textarea "We would like to update the benchmark to be SPY" at bounding box center [161, 84] width 91 height 15
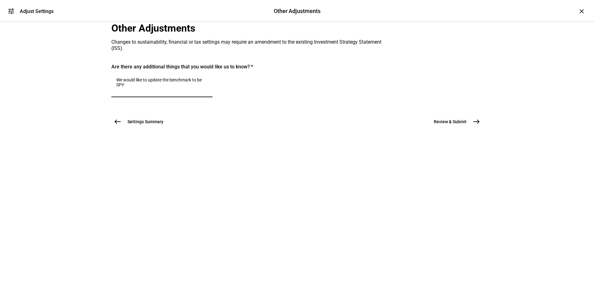
click at [134, 97] on div "We would like to update the benchmark to be SPY" at bounding box center [161, 84] width 91 height 25
click at [145, 92] on textarea "We would like to update the benchmark to be SPY" at bounding box center [161, 84] width 91 height 15
click at [456, 125] on span "Review & Submit" at bounding box center [450, 121] width 33 height 6
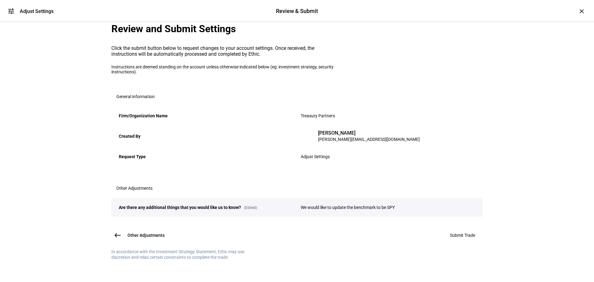
scroll to position [77, 0]
click at [462, 233] on span "Submit Trade" at bounding box center [462, 235] width 25 height 5
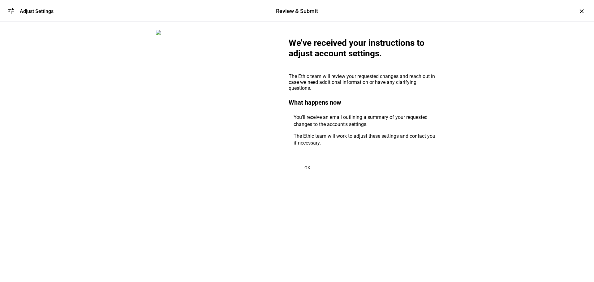
scroll to position [0, 0]
click at [304, 170] on span "OK" at bounding box center [307, 167] width 6 height 5
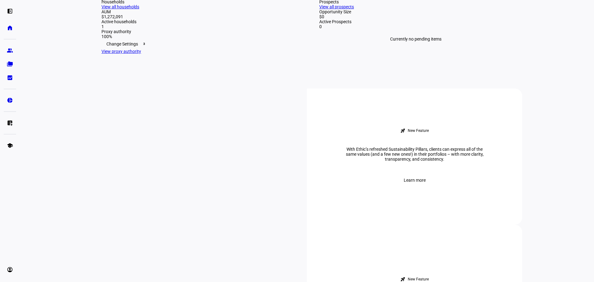
scroll to position [433, 0]
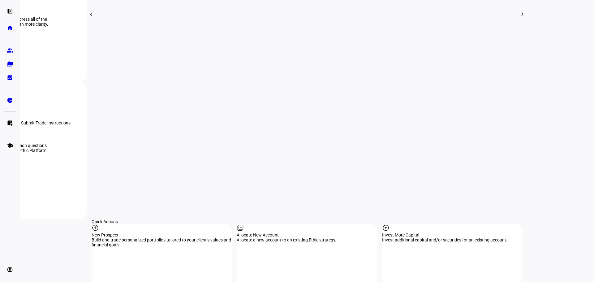
click at [9, 124] on eth-mat-symbol "list_alt_add" at bounding box center [10, 123] width 6 height 6
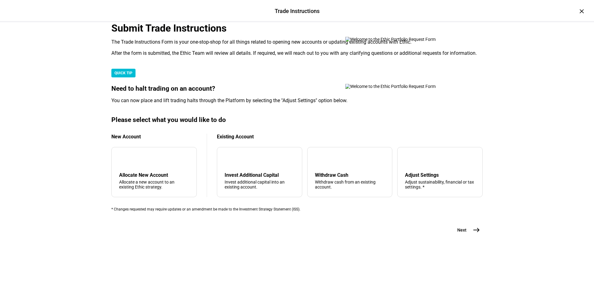
click at [61, 122] on div "Trade Instructions Trade Instructions × Submit Trade Instructions The Trade Ins…" at bounding box center [297, 141] width 594 height 282
click at [521, 134] on div "Trade Instructions Trade Instructions × Submit Trade Instructions The Trade Ins…" at bounding box center [297, 141] width 594 height 282
click at [417, 155] on div "tune Adjust Settings Adjust sustainability, financial or tax settings. *" at bounding box center [439, 172] width 85 height 50
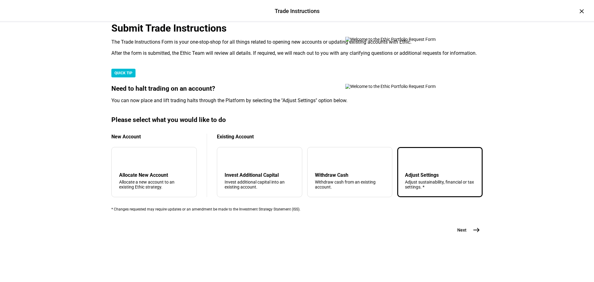
click at [473, 233] on mat-icon "east" at bounding box center [475, 229] width 7 height 7
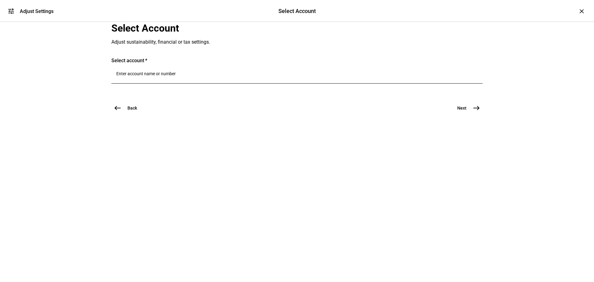
click at [194, 83] on div at bounding box center [296, 74] width 361 height 17
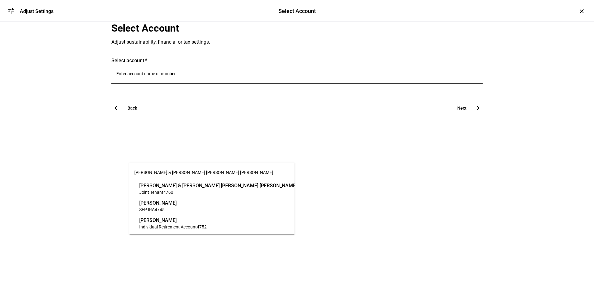
click at [172, 202] on span "[PERSON_NAME]" at bounding box center [157, 202] width 37 height 7
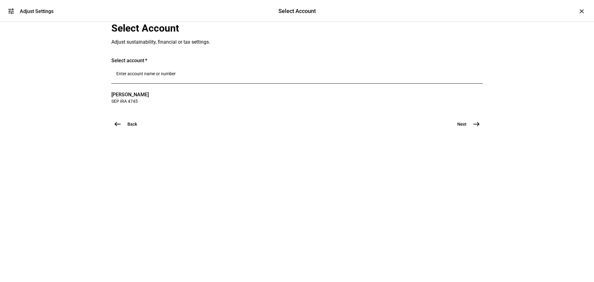
click at [476, 128] on mat-icon "east" at bounding box center [475, 123] width 7 height 7
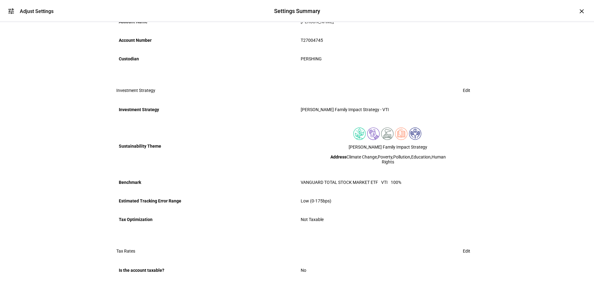
scroll to position [330, 0]
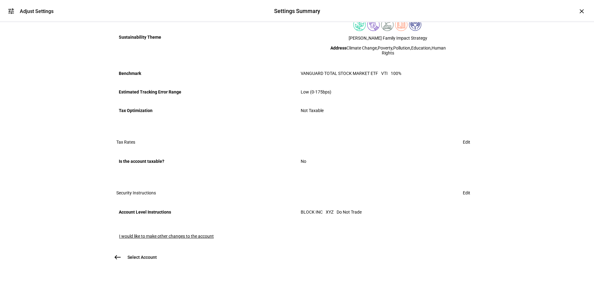
click at [186, 227] on plt-prf-settings-summary "Settings Summary Review trade instructions currently on file. check_circle Trad…" at bounding box center [296, 25] width 371 height 477
click at [188, 233] on span "I would like to make other changes to the account" at bounding box center [166, 235] width 95 height 5
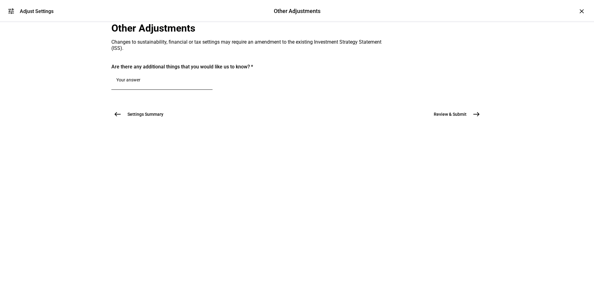
scroll to position [0, 0]
click at [165, 90] on div at bounding box center [161, 80] width 91 height 17
paste textarea "would like to update the benchmark to be SPY"
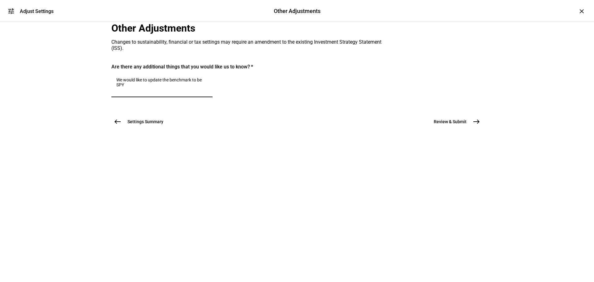
click at [168, 92] on textarea "We would like to update the benchmark to be SPY" at bounding box center [161, 84] width 91 height 15
type textarea "We would like to update the benchmark to be SPY"
click at [470, 128] on span "east" at bounding box center [476, 121] width 12 height 12
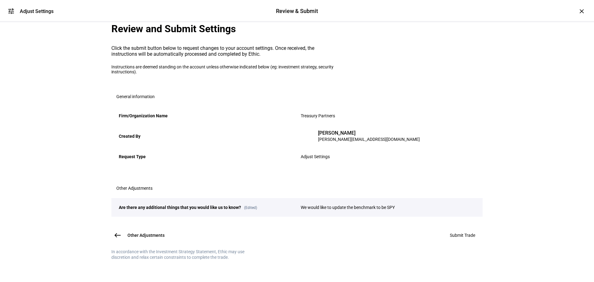
scroll to position [77, 0]
click at [452, 233] on span "Submit Trade" at bounding box center [462, 235] width 25 height 5
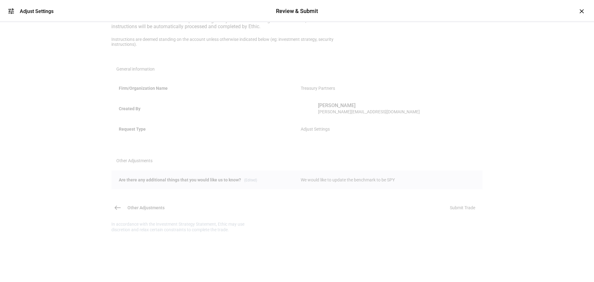
scroll to position [0, 0]
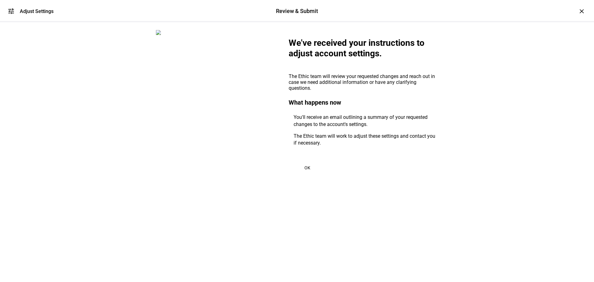
click at [298, 175] on span at bounding box center [306, 167] width 37 height 15
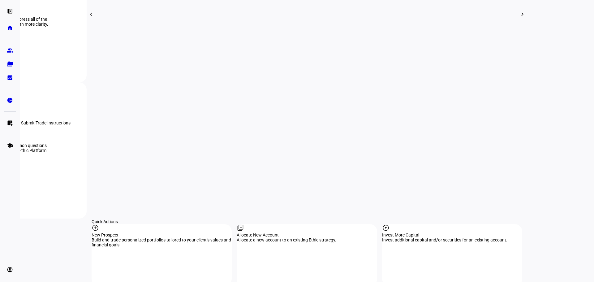
click at [11, 123] on eth-mat-symbol "list_alt_add" at bounding box center [10, 123] width 6 height 6
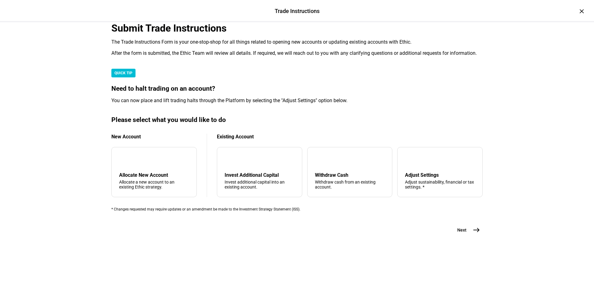
scroll to position [150, 0]
click at [402, 164] on div "tune Adjust Settings Adjust sustainability, financial or tax settings. *" at bounding box center [439, 172] width 85 height 50
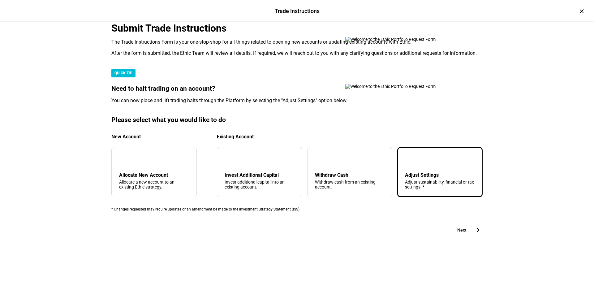
click at [472, 233] on mat-icon "east" at bounding box center [475, 229] width 7 height 7
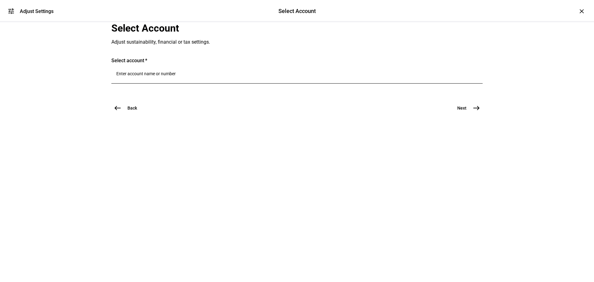
scroll to position [0, 0]
click at [138, 76] on input "Number" at bounding box center [296, 73] width 361 height 5
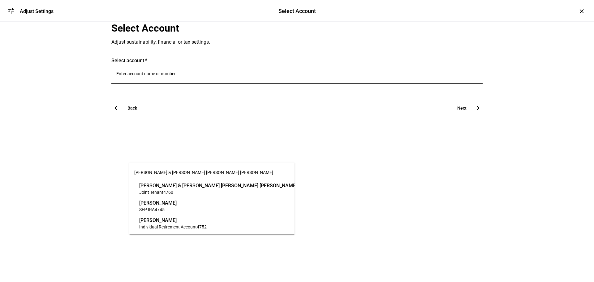
click at [165, 221] on span "[PERSON_NAME]" at bounding box center [172, 219] width 67 height 7
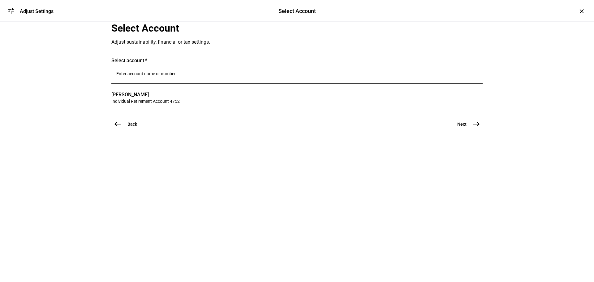
click at [473, 128] on mat-icon "east" at bounding box center [475, 123] width 7 height 7
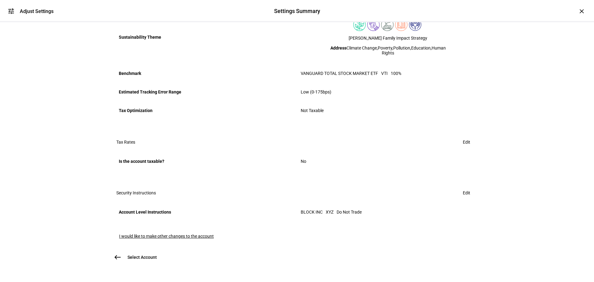
scroll to position [330, 0]
click at [159, 233] on span "I would like to make other changes to the account" at bounding box center [166, 235] width 95 height 5
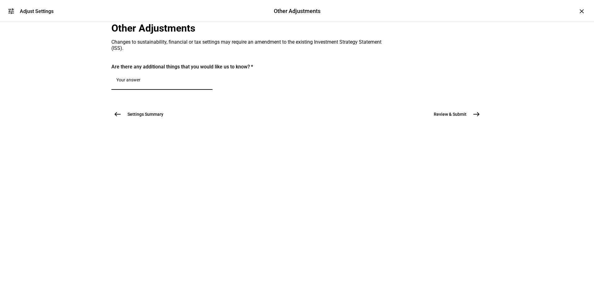
click at [162, 85] on textarea at bounding box center [161, 80] width 91 height 7
paste textarea "We would like to update the benchmark to be SPY"
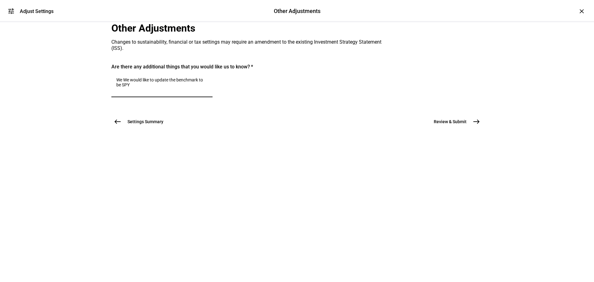
drag, startPoint x: 142, startPoint y: 159, endPoint x: 116, endPoint y: 159, distance: 25.7
click at [116, 103] on mat-card "Are there any additional things that you would like us to know? We We would lik…" at bounding box center [296, 83] width 371 height 39
type textarea "We would like to update the benchmark to be SPY"
click at [472, 125] on mat-icon "east" at bounding box center [475, 121] width 7 height 7
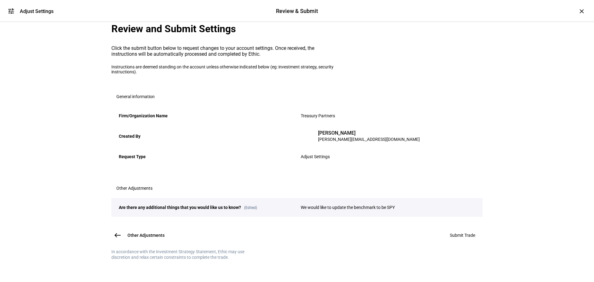
scroll to position [77, 0]
click at [450, 233] on span "Submit Trade" at bounding box center [462, 235] width 25 height 5
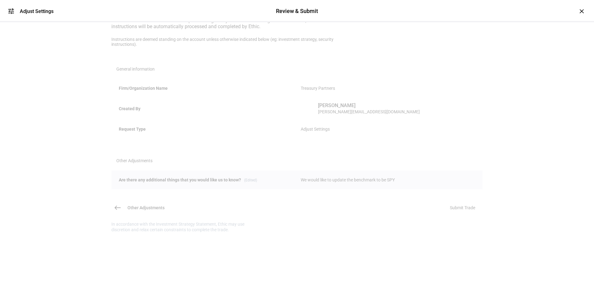
scroll to position [0, 0]
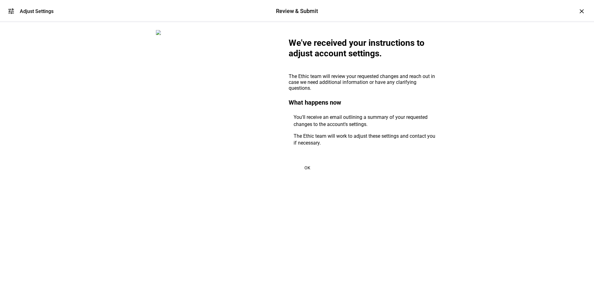
click at [304, 170] on span "OK" at bounding box center [307, 167] width 6 height 5
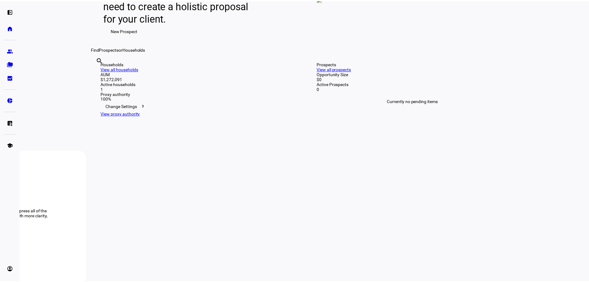
scroll to position [186, 0]
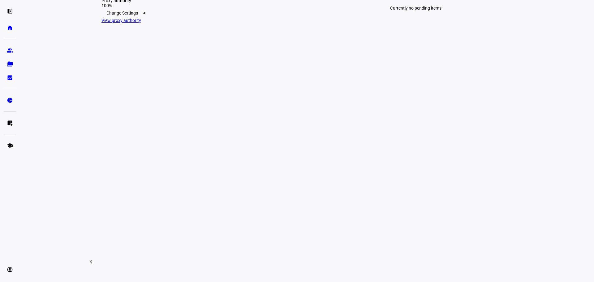
click at [112, 18] on div "Change Settings 3" at bounding box center [197, 13] width 193 height 10
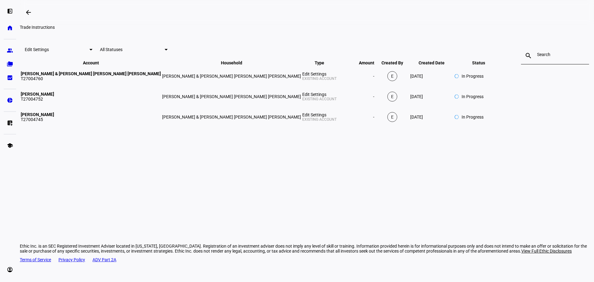
click at [122, 52] on span "All Statuses" at bounding box center [111, 49] width 23 height 5
click at [200, 86] on mat-option "All Statuses" at bounding box center [193, 92] width 33 height 15
click at [12, 75] on eth-mat-symbol "bid_landscape" at bounding box center [10, 78] width 6 height 6
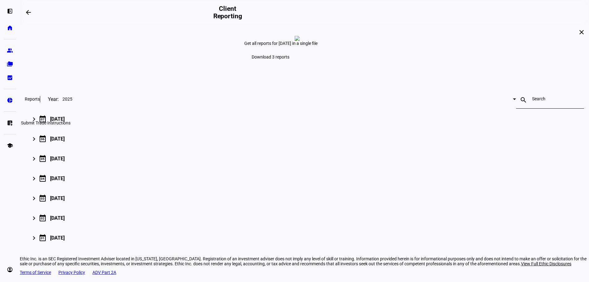
click at [8, 122] on eth-mat-symbol "list_alt_add" at bounding box center [10, 123] width 6 height 6
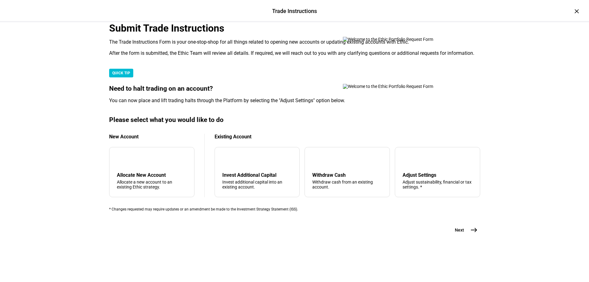
scroll to position [124, 0]
click at [421, 186] on div "tune Adjust Settings Adjust sustainability, financial or tax settings. *" at bounding box center [437, 172] width 85 height 50
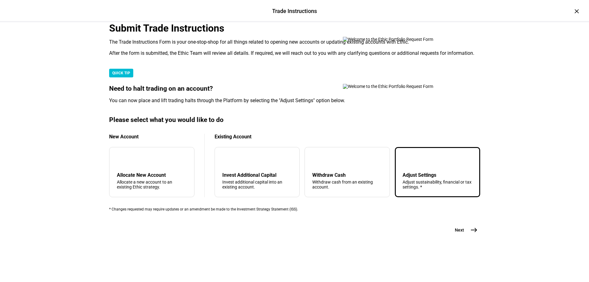
click at [465, 236] on button "Next east" at bounding box center [463, 230] width 33 height 12
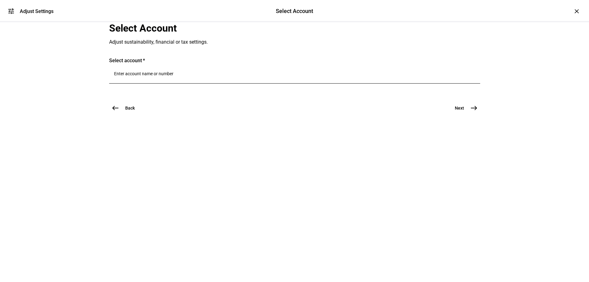
scroll to position [0, 0]
click at [144, 83] on div at bounding box center [294, 74] width 361 height 17
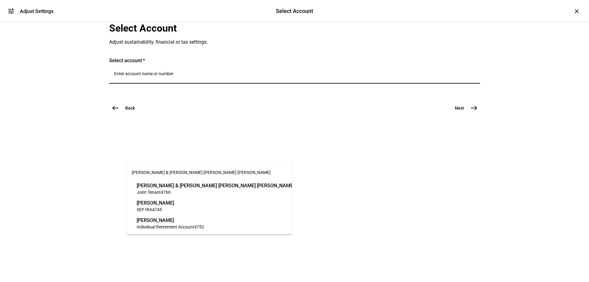
click at [158, 190] on span "Joint Tenant" at bounding box center [149, 192] width 24 height 5
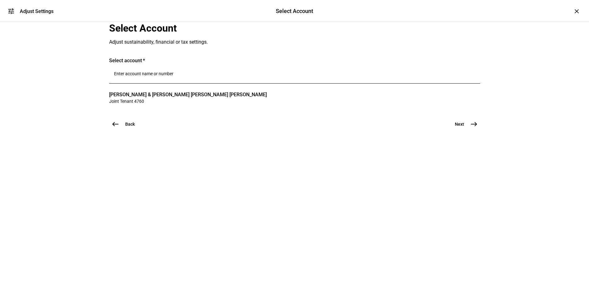
click at [468, 130] on span "east" at bounding box center [474, 124] width 12 height 12
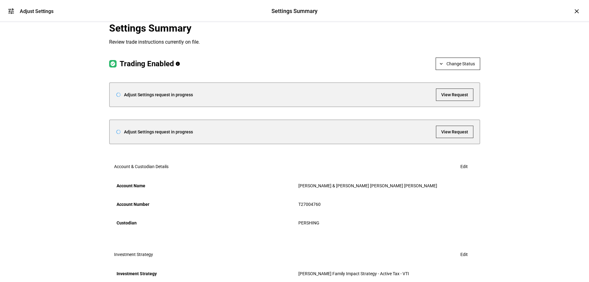
click at [450, 138] on span "View Request" at bounding box center [454, 132] width 27 height 12
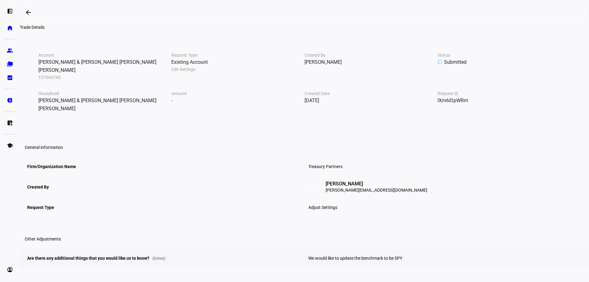
click at [438, 105] on div "lXm6iDpWRm" at bounding box center [504, 100] width 133 height 8
copy div "lXm6iDpWRm"
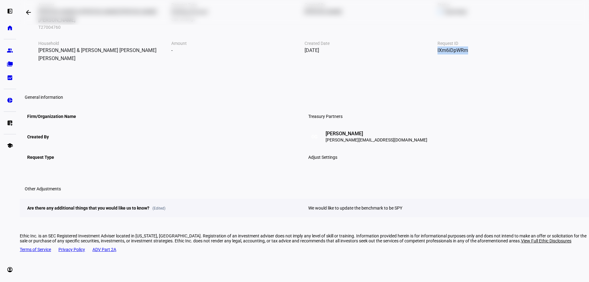
scroll to position [62, 0]
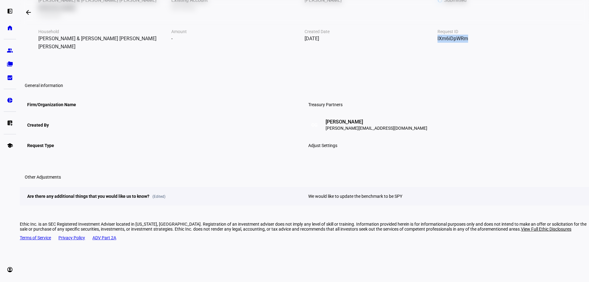
click at [438, 43] on div "lXm6iDpWRm" at bounding box center [504, 39] width 133 height 8
click at [72, 77] on div "Account [PERSON_NAME] & [PERSON_NAME] [PERSON_NAME] [PERSON_NAME] T27004760 Req…" at bounding box center [304, 92] width 569 height 228
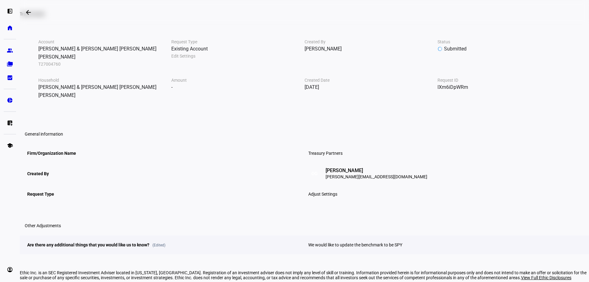
scroll to position [0, 0]
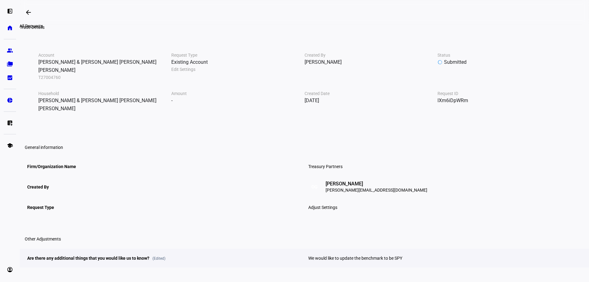
click at [31, 11] on mat-icon "arrow_backwards" at bounding box center [28, 12] width 7 height 7
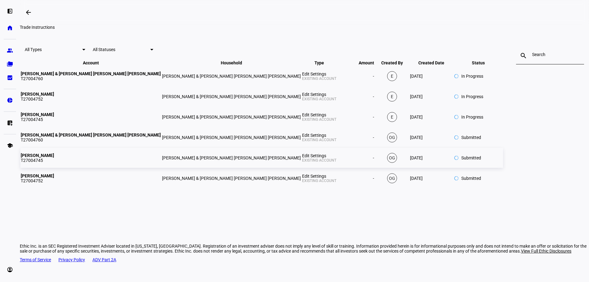
click at [375, 168] on td "OG" at bounding box center [392, 158] width 34 height 20
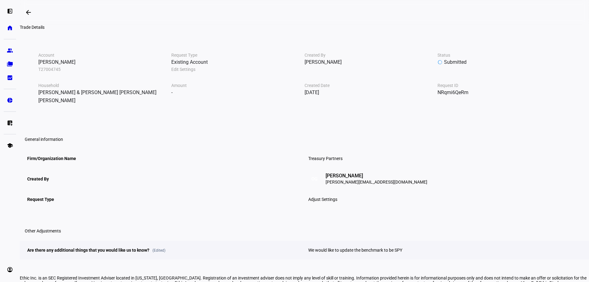
click at [438, 96] on div "NRqmi6QeRm" at bounding box center [504, 92] width 133 height 8
copy div "NRqmi6QeRm"
click at [34, 10] on span at bounding box center [28, 12] width 15 height 15
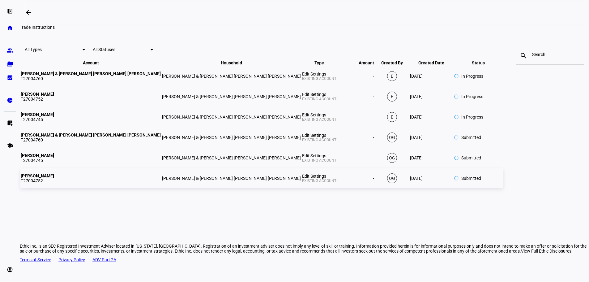
click at [337, 188] on td "-" at bounding box center [355, 178] width 37 height 20
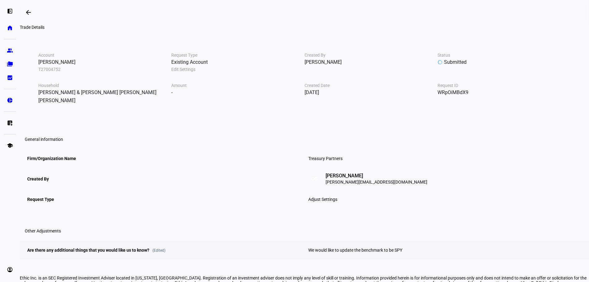
click at [438, 96] on div "WRpOiMBdX9" at bounding box center [504, 92] width 133 height 8
copy div "WRpOiMBdX9"
click at [78, 87] on div "Account [PERSON_NAME] T27004752 Request Type Existing Account Edit Settings Cre…" at bounding box center [304, 150] width 569 height 220
